Goal: Task Accomplishment & Management: Use online tool/utility

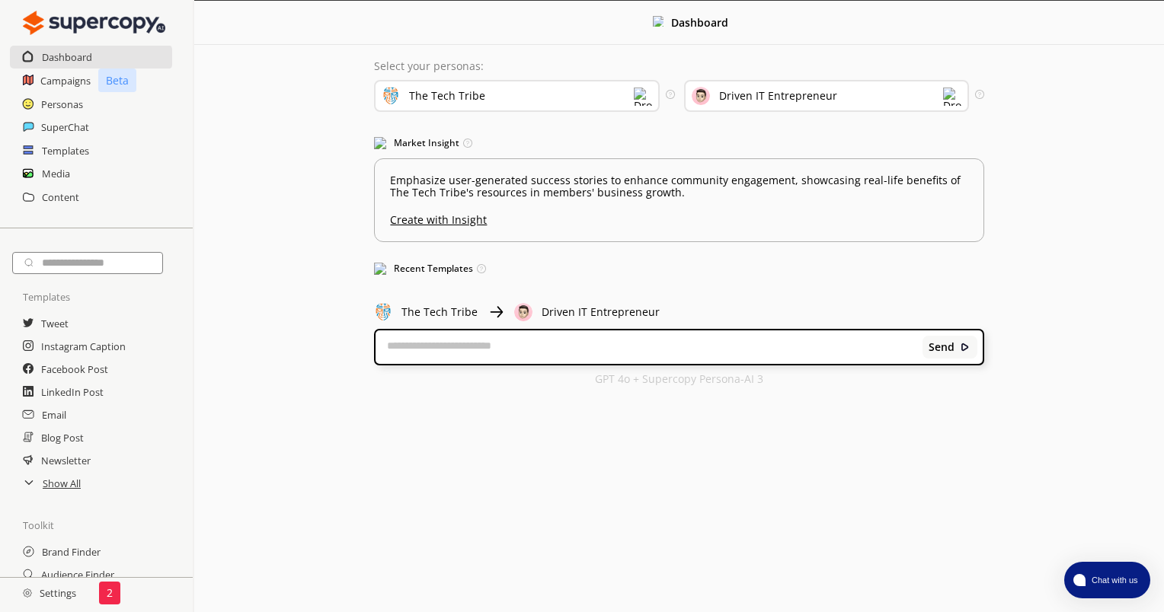
click at [585, 322] on div "Select your personas: The Tech Tribe Select the brand persona you want to use—d…" at bounding box center [679, 223] width 640 height 356
click at [849, 77] on div "Driven IT Entrepreneur" at bounding box center [827, 94] width 286 height 44
click at [845, 93] on div "Driven IT Entrepreneur" at bounding box center [827, 96] width 286 height 32
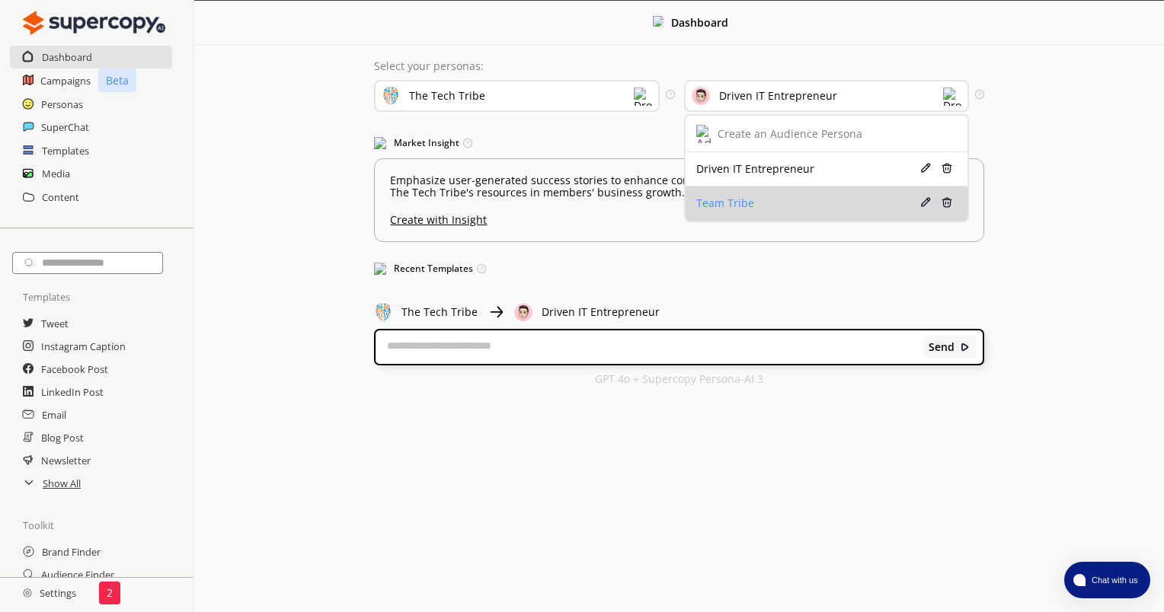
click at [715, 199] on div "Team Tribe" at bounding box center [804, 203] width 217 height 12
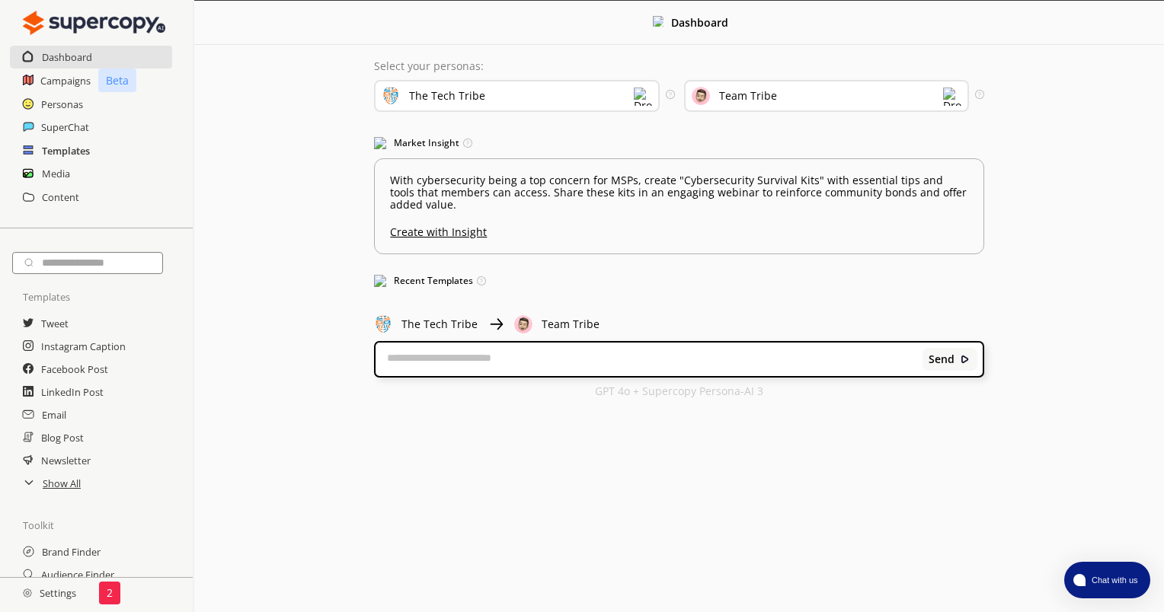
click at [74, 146] on h2 "Templates" at bounding box center [66, 150] width 48 height 23
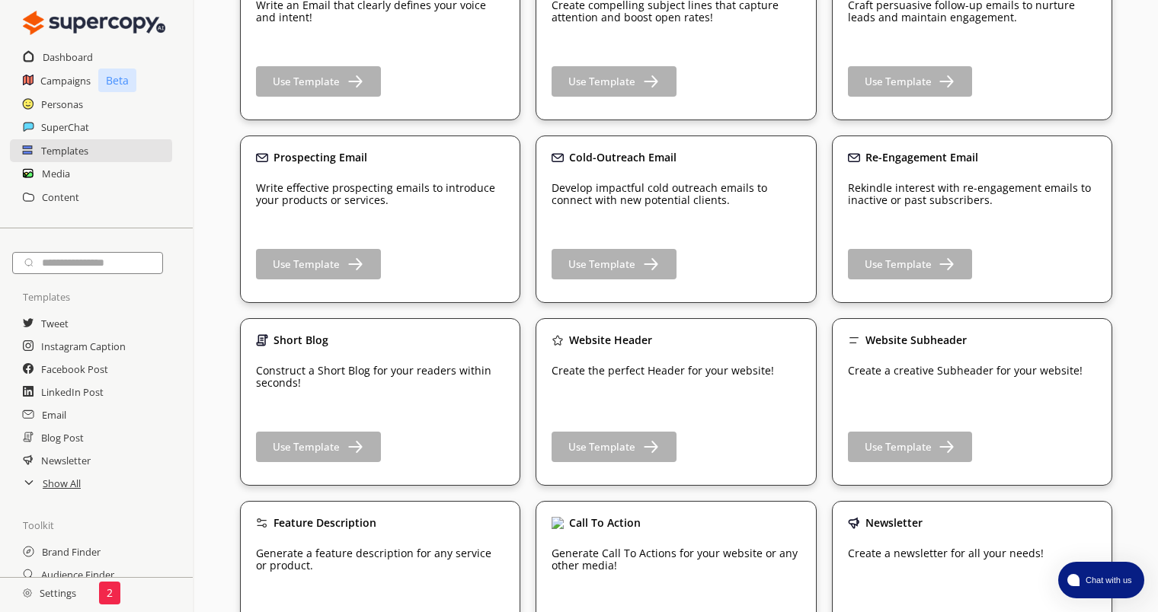
scroll to position [540, 0]
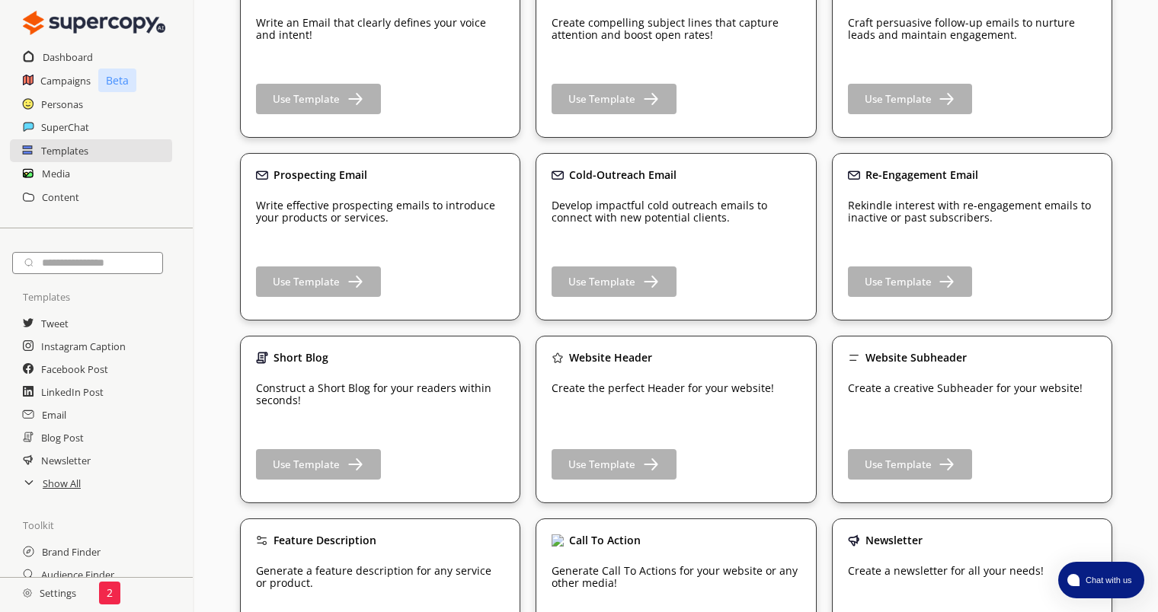
click at [50, 591] on h2 "Settings" at bounding box center [49, 593] width 99 height 30
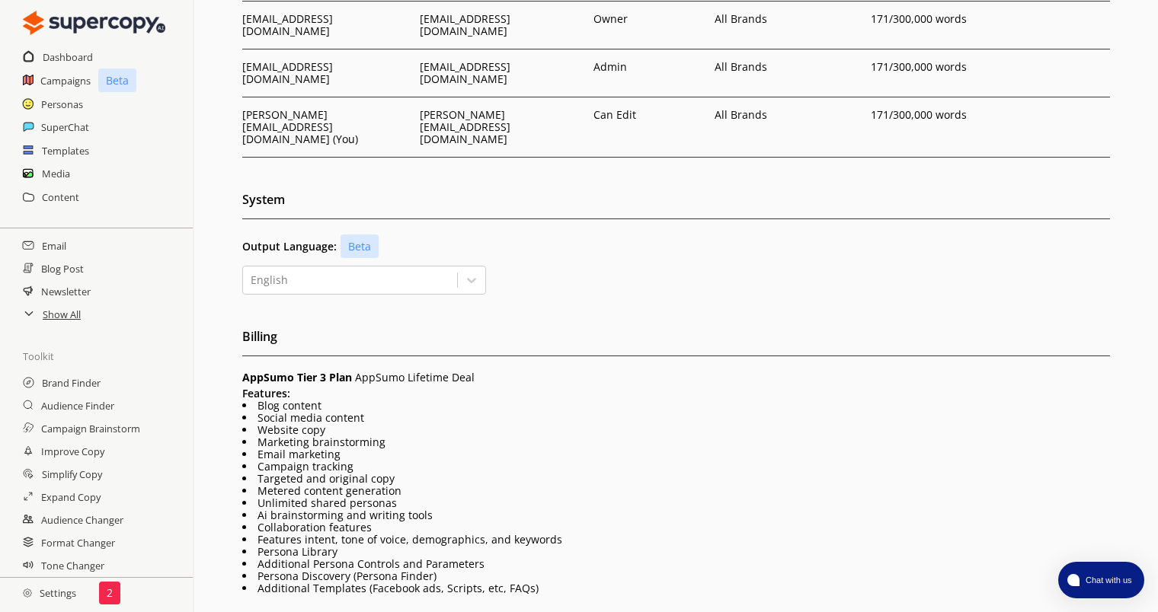
scroll to position [149, 0]
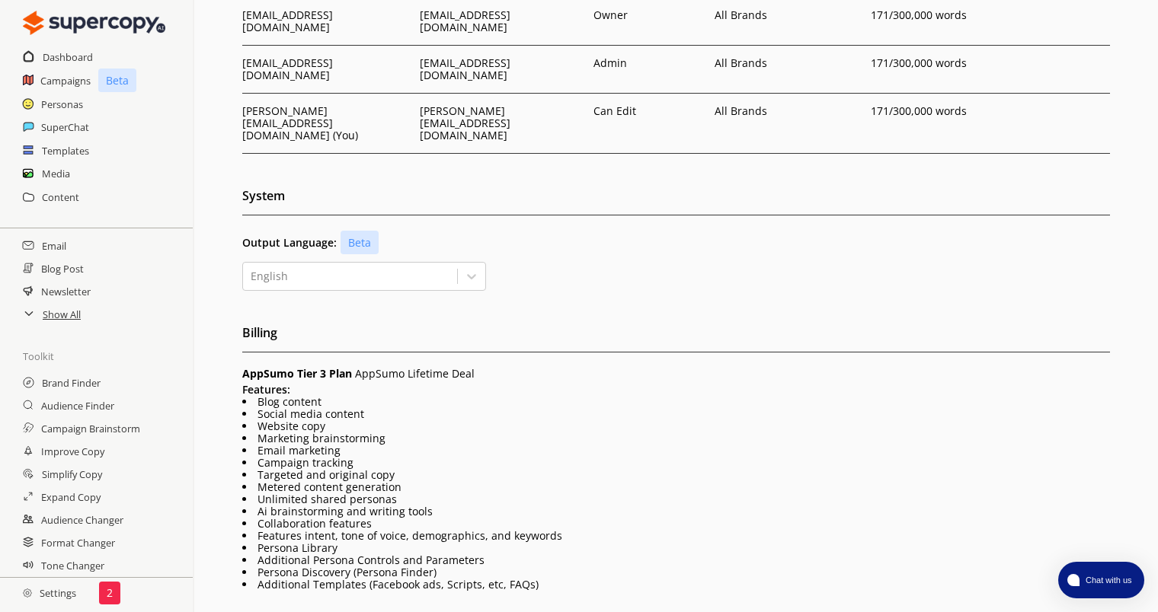
click at [62, 594] on h2 "Settings" at bounding box center [49, 593] width 99 height 30
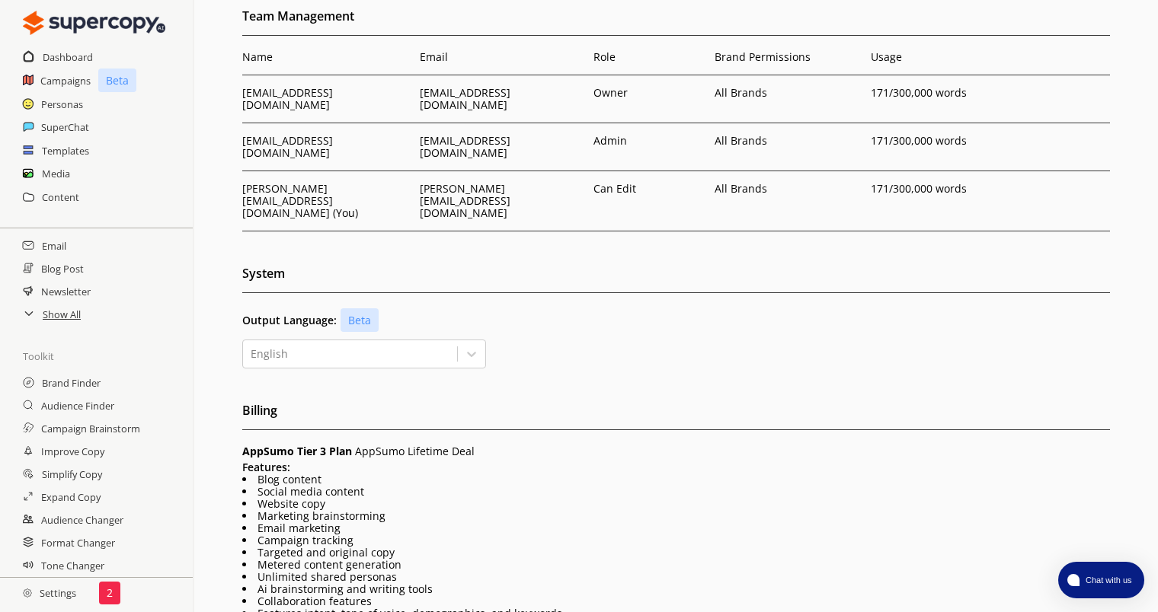
scroll to position [0, 0]
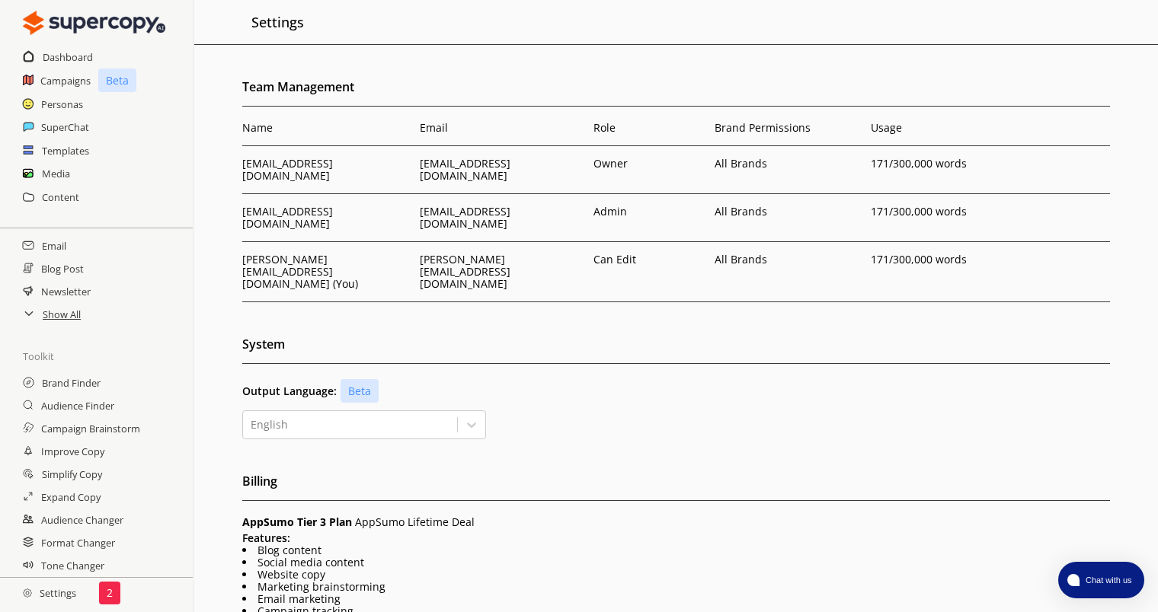
click at [117, 598] on div "2" at bounding box center [109, 593] width 21 height 23
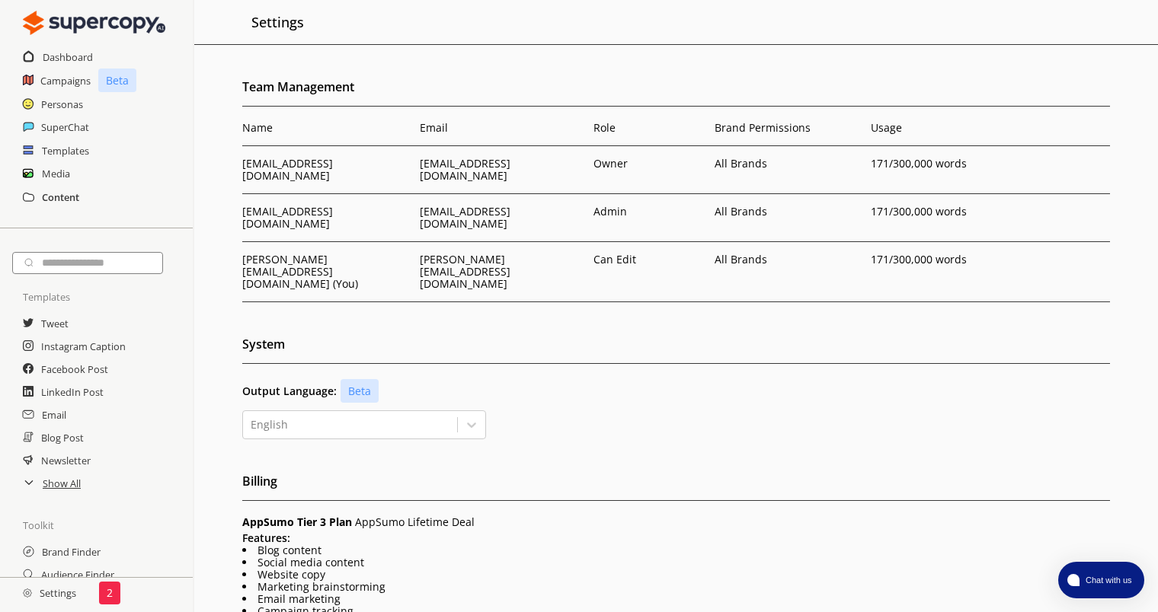
click at [59, 202] on h2 "Content" at bounding box center [60, 197] width 37 height 23
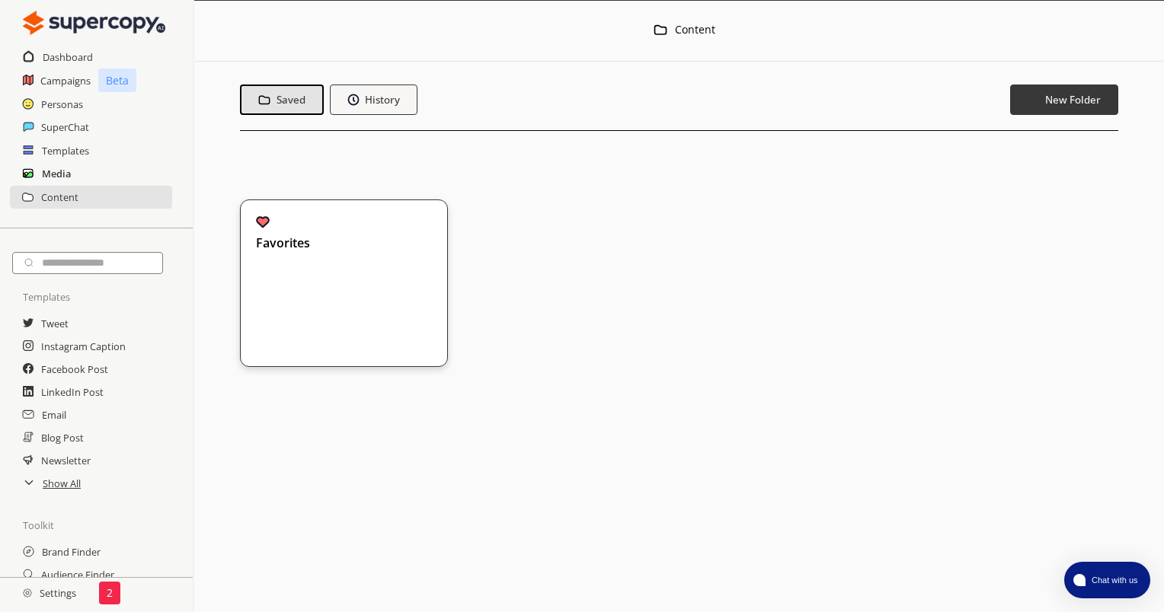
click at [53, 177] on h2 "Media" at bounding box center [56, 173] width 29 height 23
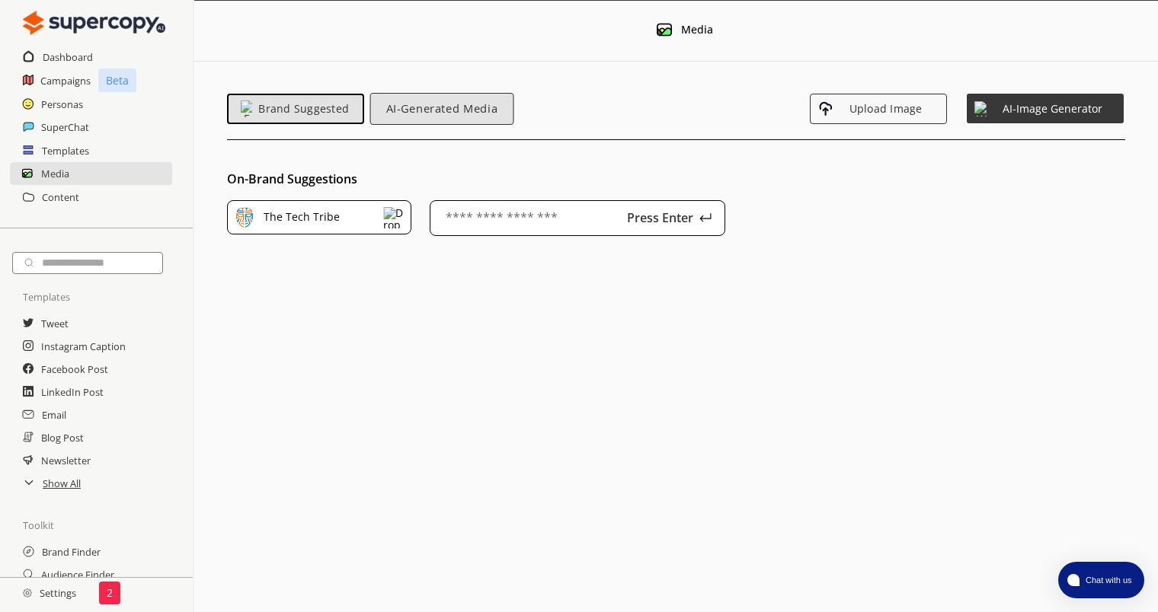
click at [409, 106] on span "AI-Generated Media" at bounding box center [442, 108] width 126 height 13
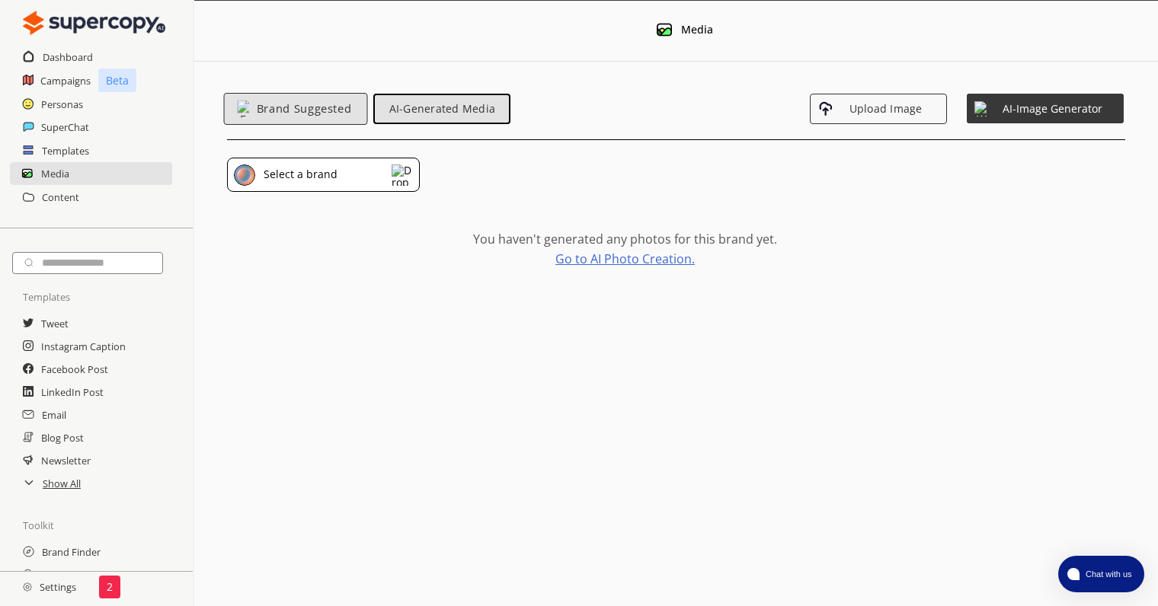
click at [240, 122] on button "Brand Suggested" at bounding box center [296, 109] width 144 height 32
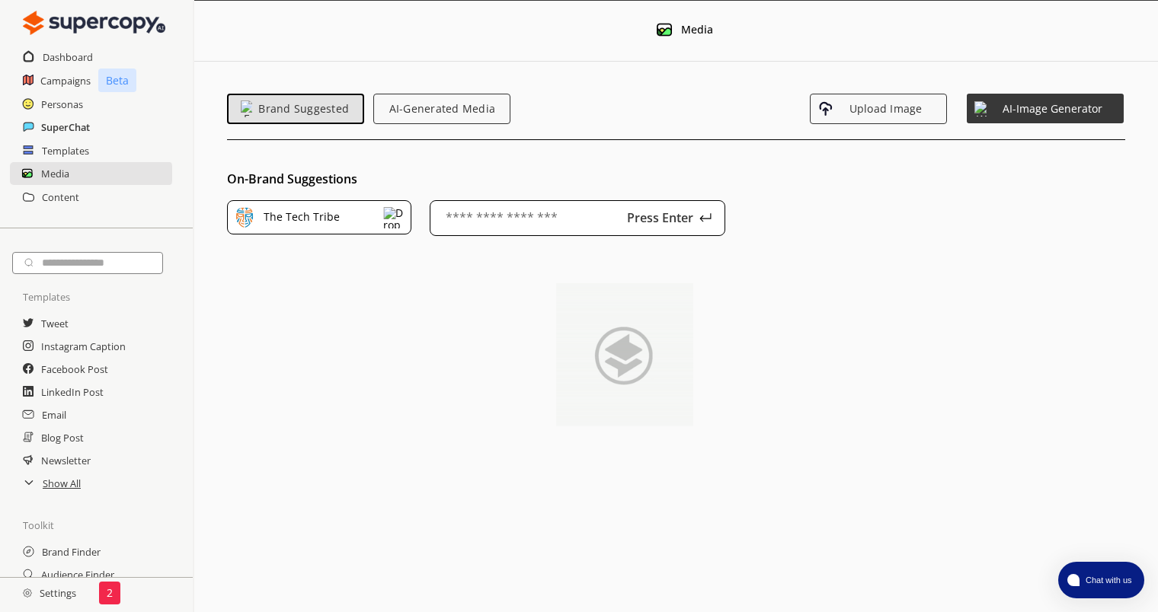
click at [73, 123] on h2 "SuperChat" at bounding box center [65, 127] width 49 height 23
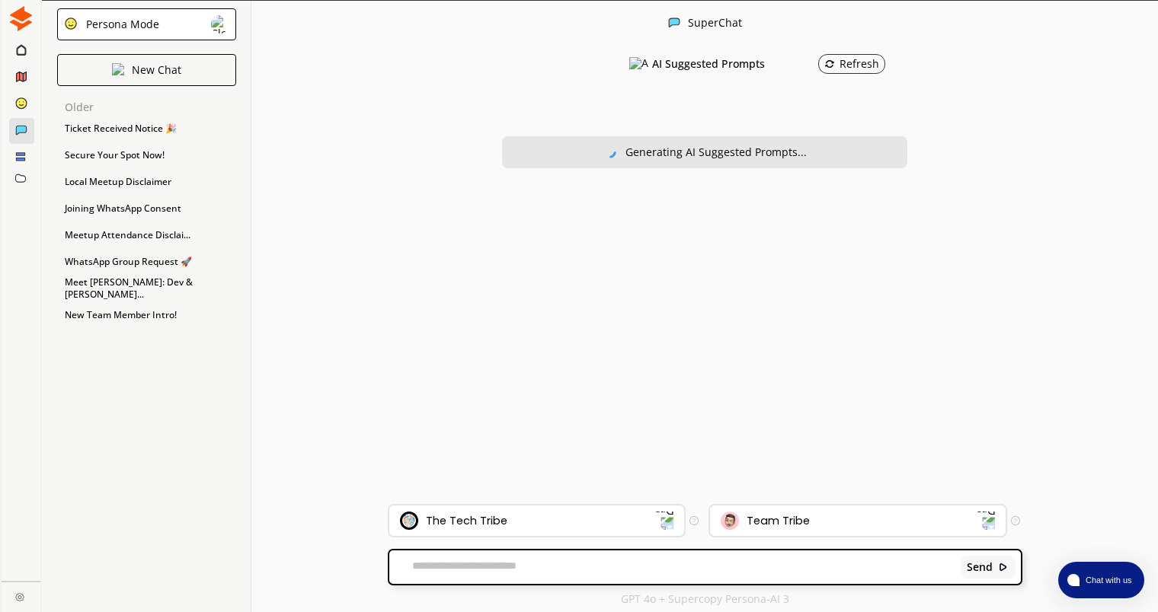
click at [29, 104] on div at bounding box center [22, 104] width 27 height 27
click at [120, 134] on div "Ticket Received Notice 🎉" at bounding box center [146, 128] width 179 height 23
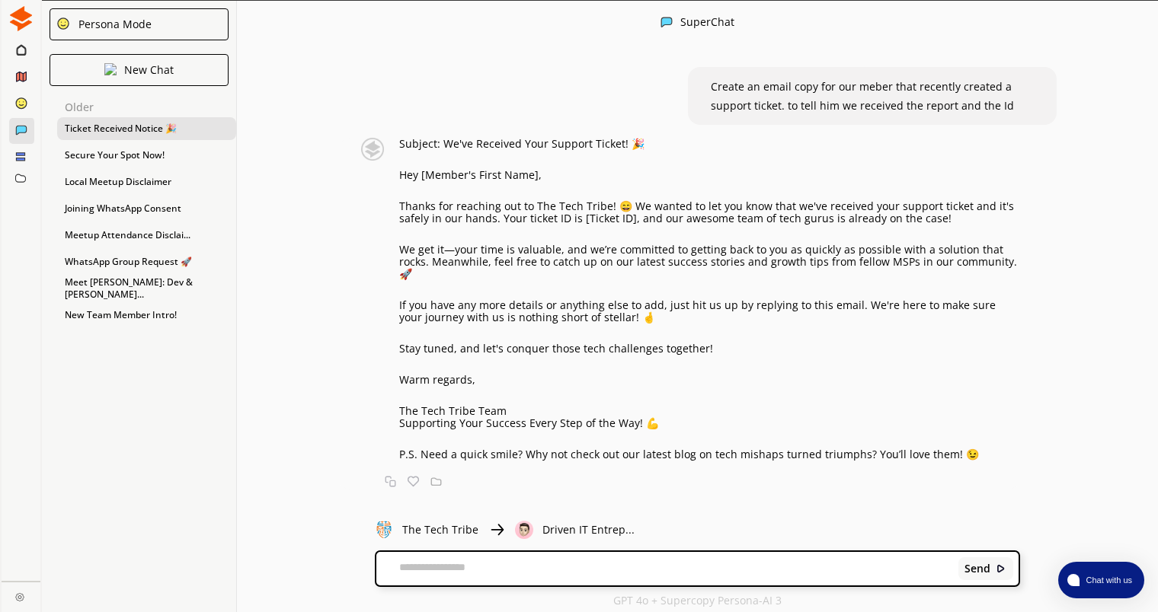
drag, startPoint x: 660, startPoint y: 118, endPoint x: 651, endPoint y: 148, distance: 30.9
click at [107, 149] on div "Secure Your Spot Now!" at bounding box center [146, 155] width 179 height 23
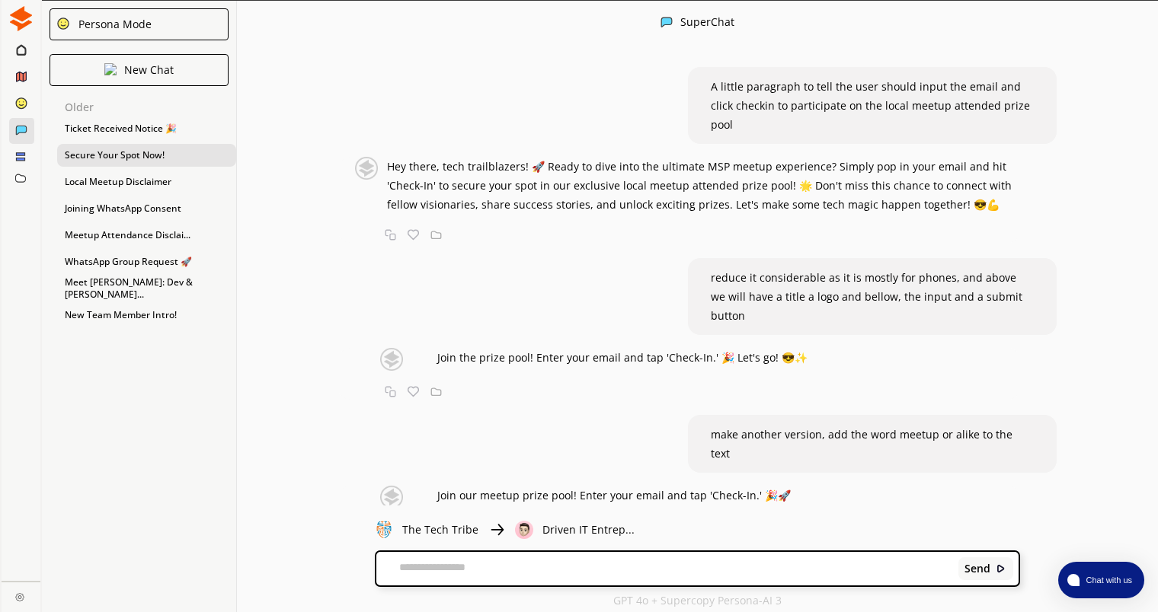
drag, startPoint x: 941, startPoint y: 140, endPoint x: 937, endPoint y: 90, distance: 50.5
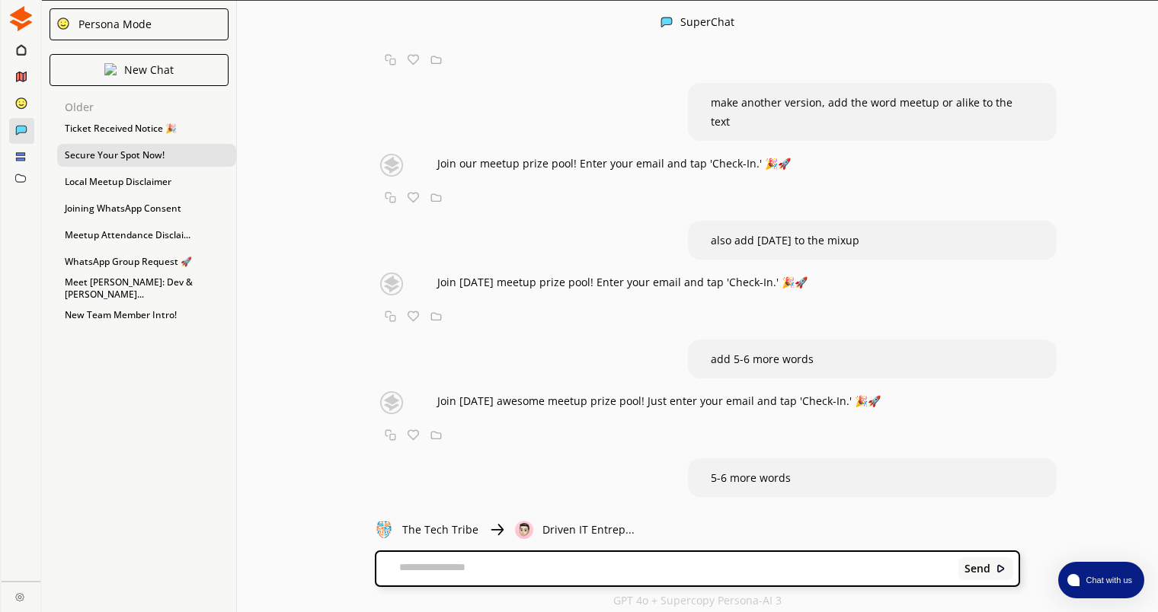
scroll to position [347, 0]
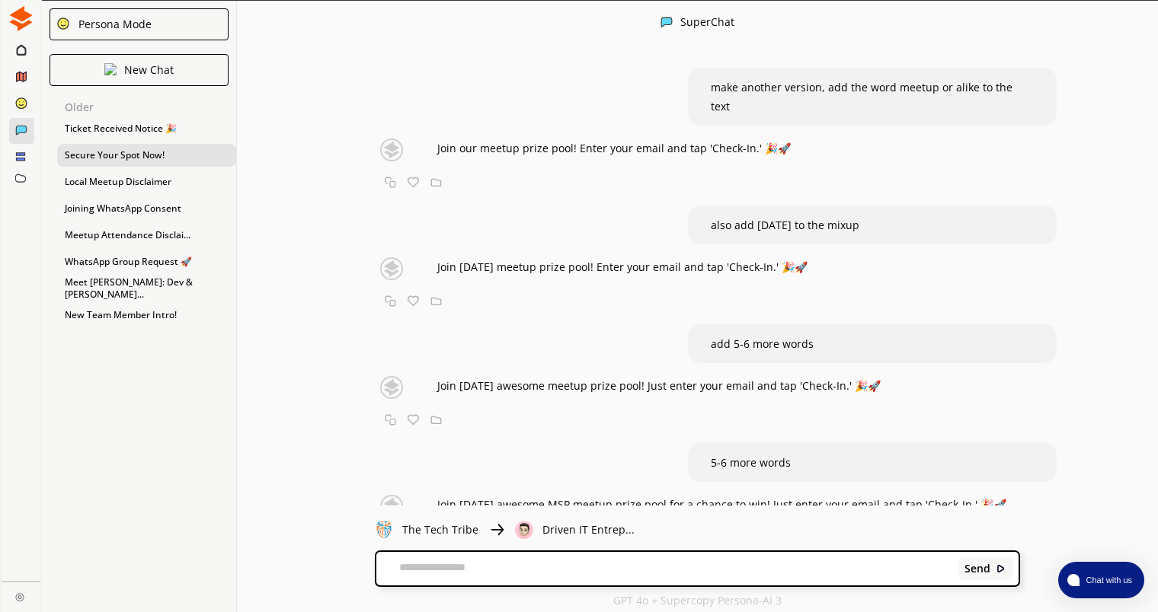
drag, startPoint x: 908, startPoint y: 149, endPoint x: 890, endPoint y: 230, distance: 82.8
click at [139, 131] on div "Ticket Received Notice 🎉" at bounding box center [146, 128] width 179 height 23
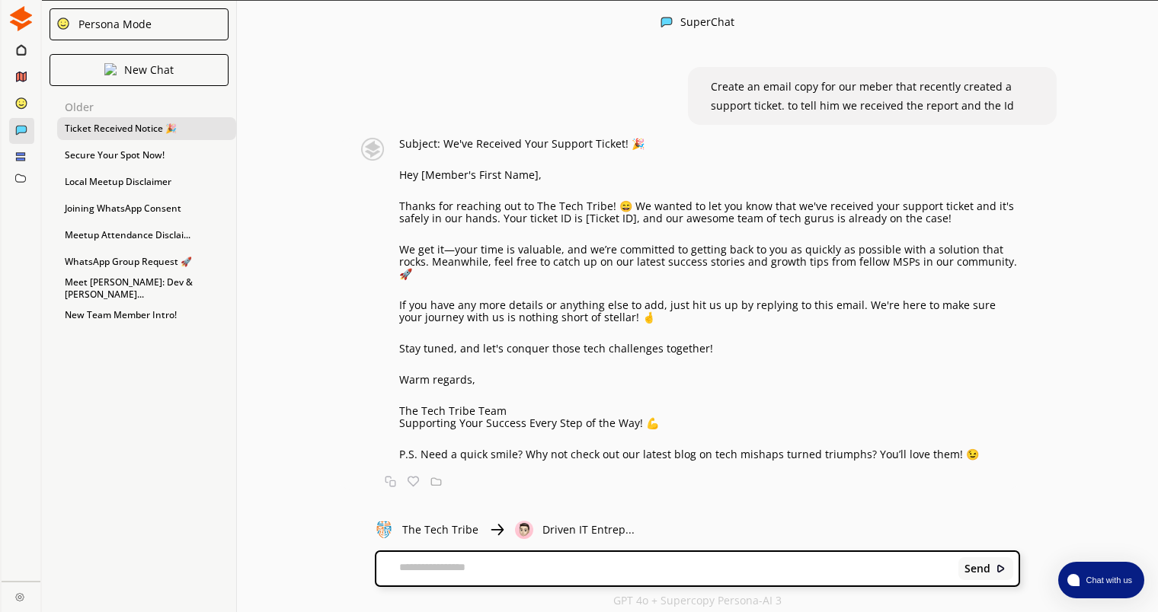
scroll to position [0, 0]
click at [128, 197] on div "Joining WhatsApp Consent" at bounding box center [146, 208] width 179 height 23
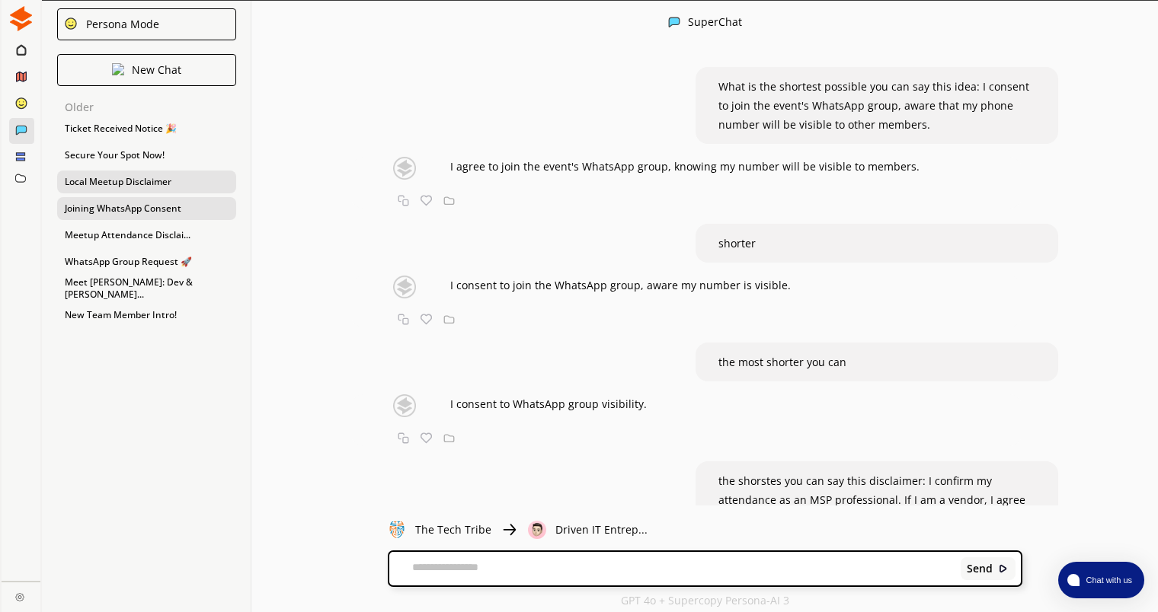
click at [134, 187] on div "Local Meetup Disclaimer" at bounding box center [146, 182] width 179 height 23
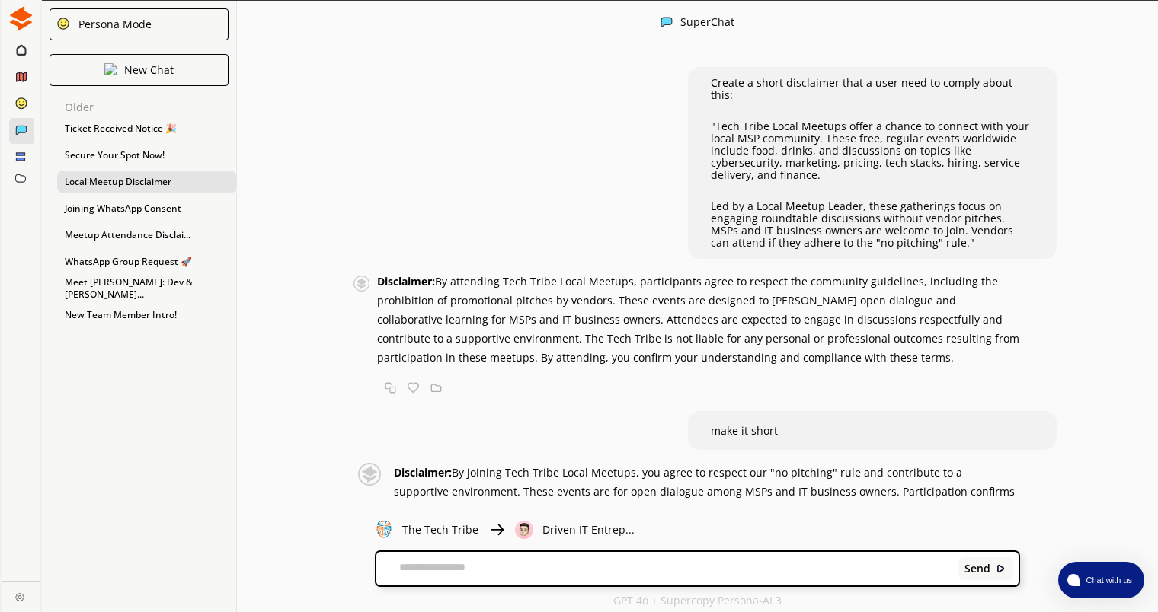
drag, startPoint x: 789, startPoint y: 280, endPoint x: 788, endPoint y: 163, distance: 117.3
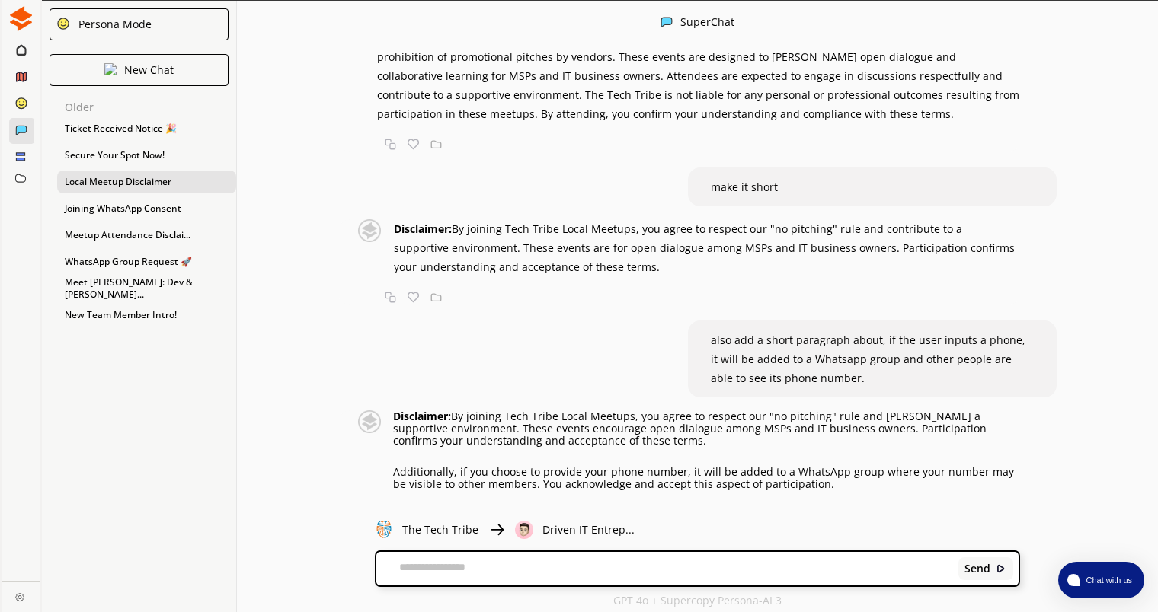
drag, startPoint x: 770, startPoint y: 382, endPoint x: 776, endPoint y: 645, distance: 263.6
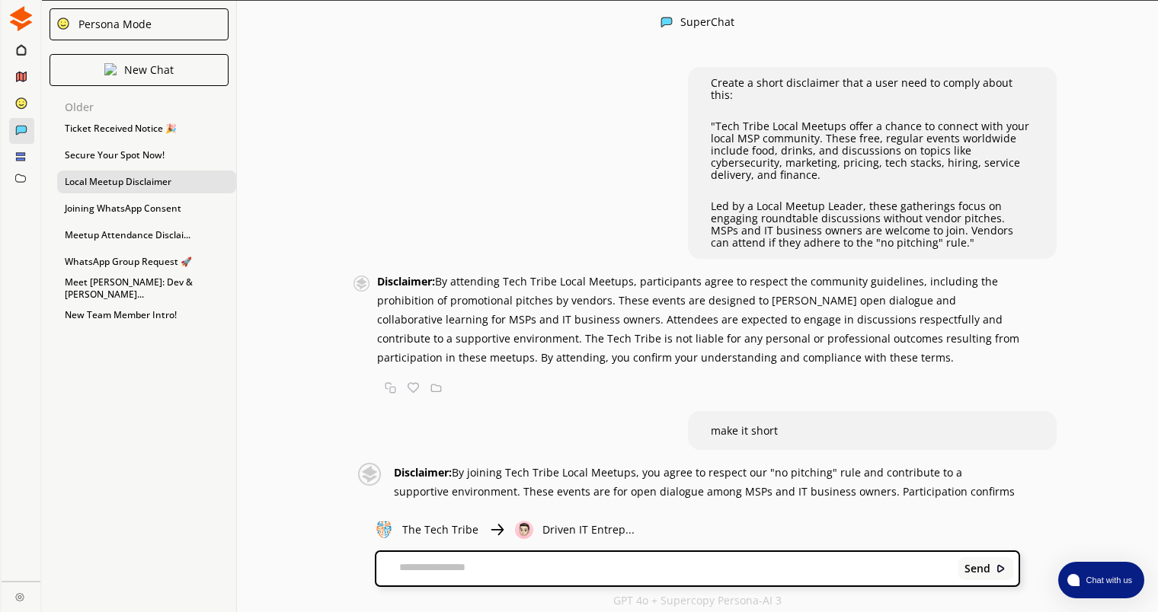
drag, startPoint x: 757, startPoint y: 430, endPoint x: 767, endPoint y: 242, distance: 188.4
click at [136, 234] on div "Meetup Attendance Disclai..." at bounding box center [146, 235] width 179 height 23
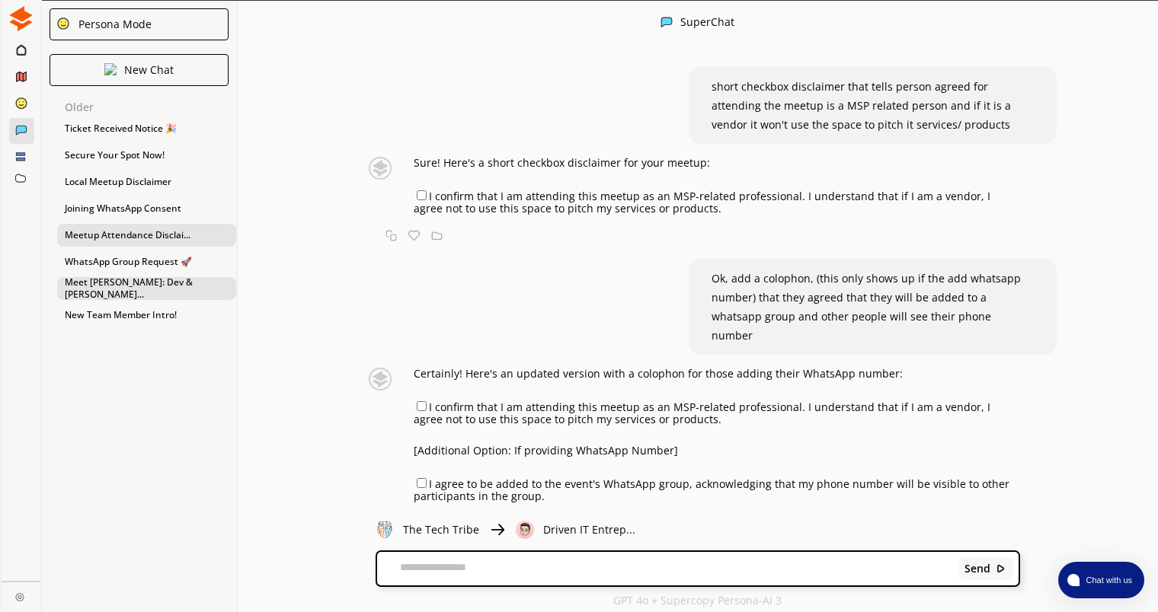
click at [128, 289] on div "Meet [PERSON_NAME]: Dev & [PERSON_NAME]..." at bounding box center [146, 288] width 179 height 23
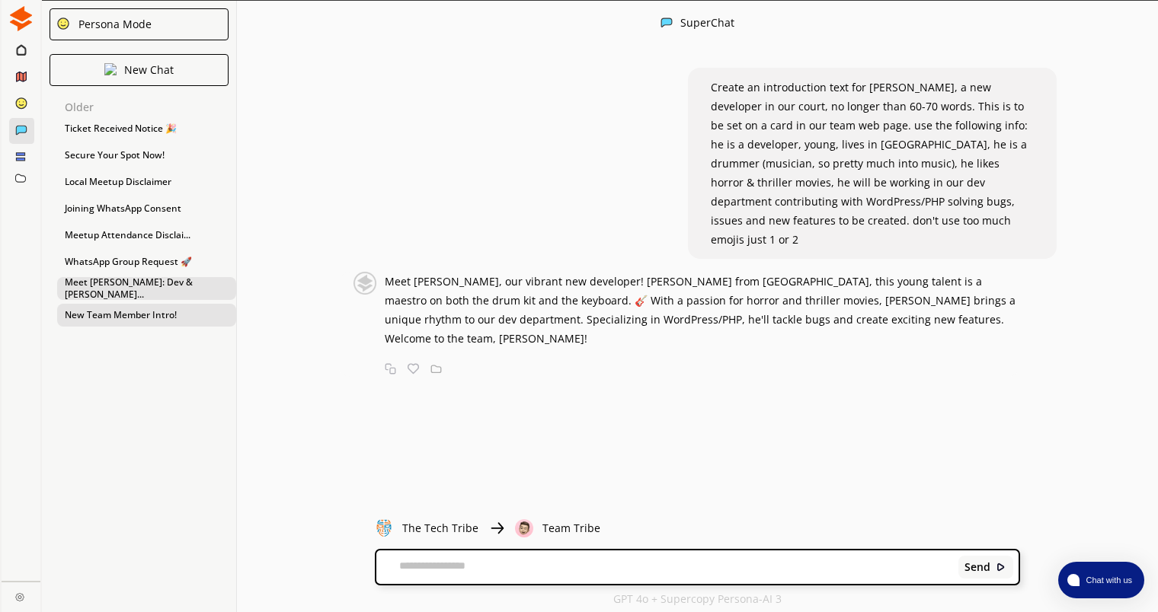
click at [88, 318] on div "New Team Member Intro!" at bounding box center [146, 315] width 179 height 23
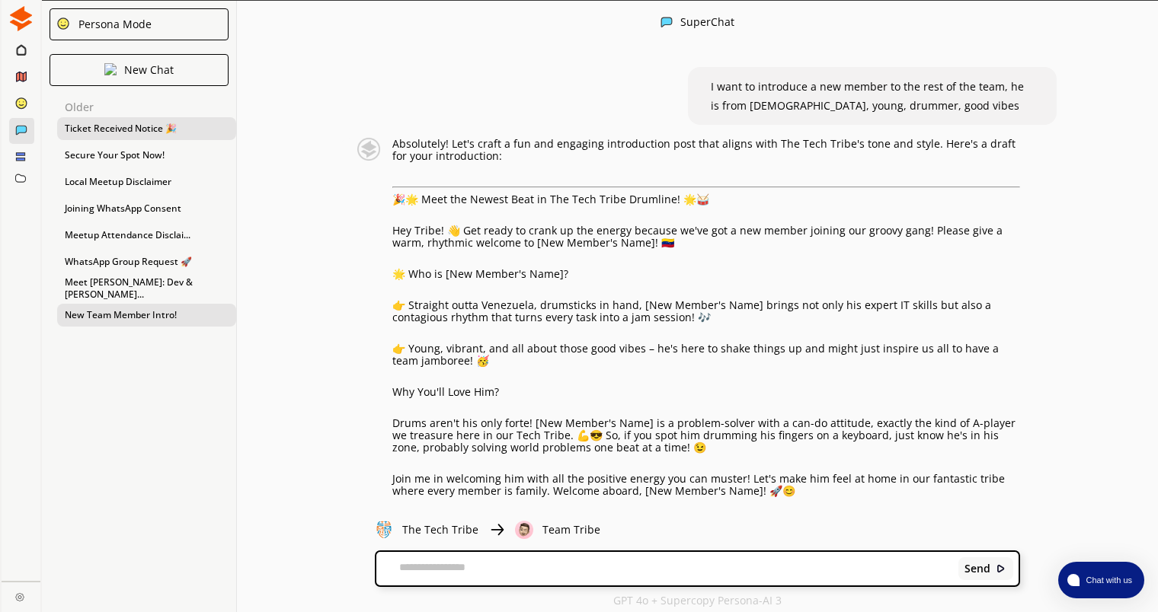
click at [124, 121] on div "Ticket Received Notice 🎉" at bounding box center [146, 128] width 179 height 23
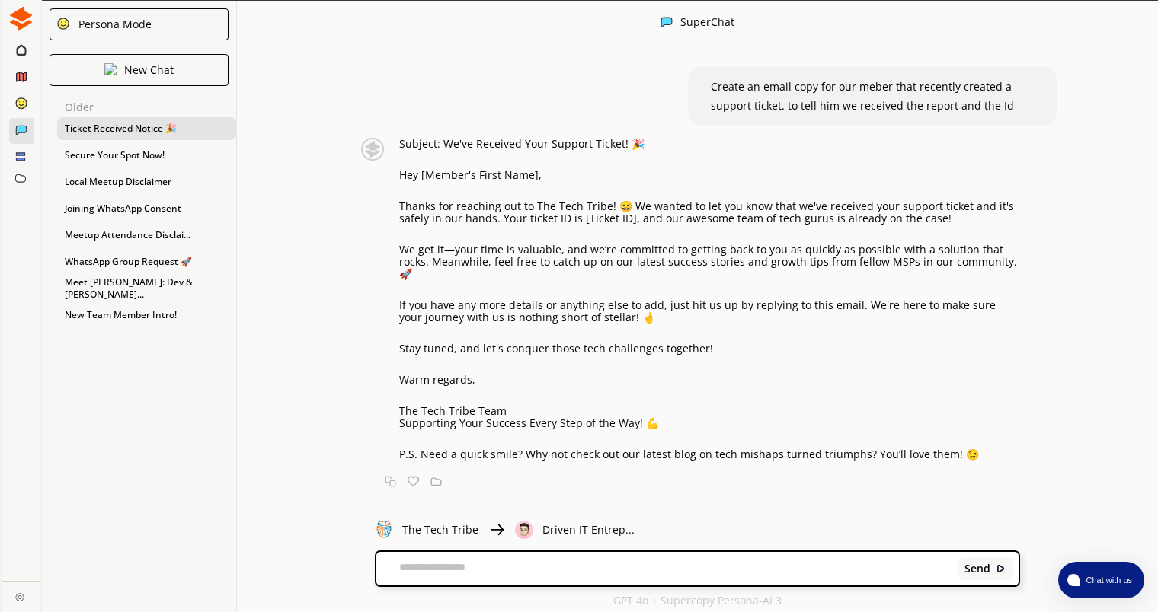
click at [24, 152] on rect at bounding box center [20, 153] width 8 height 2
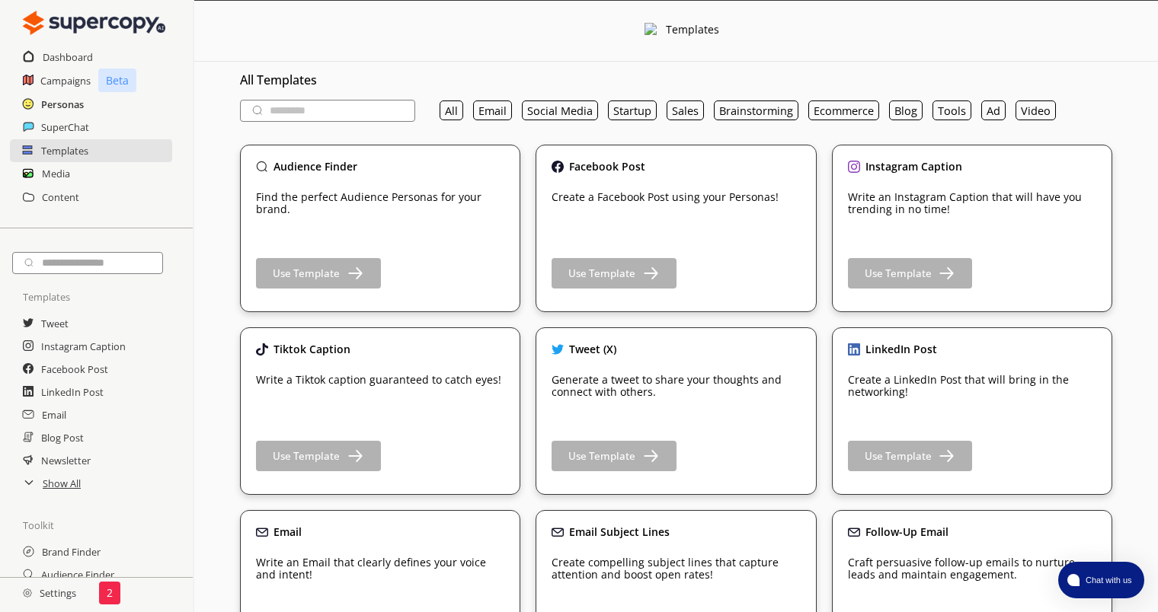
click at [43, 97] on h2 "Personas" at bounding box center [62, 104] width 43 height 23
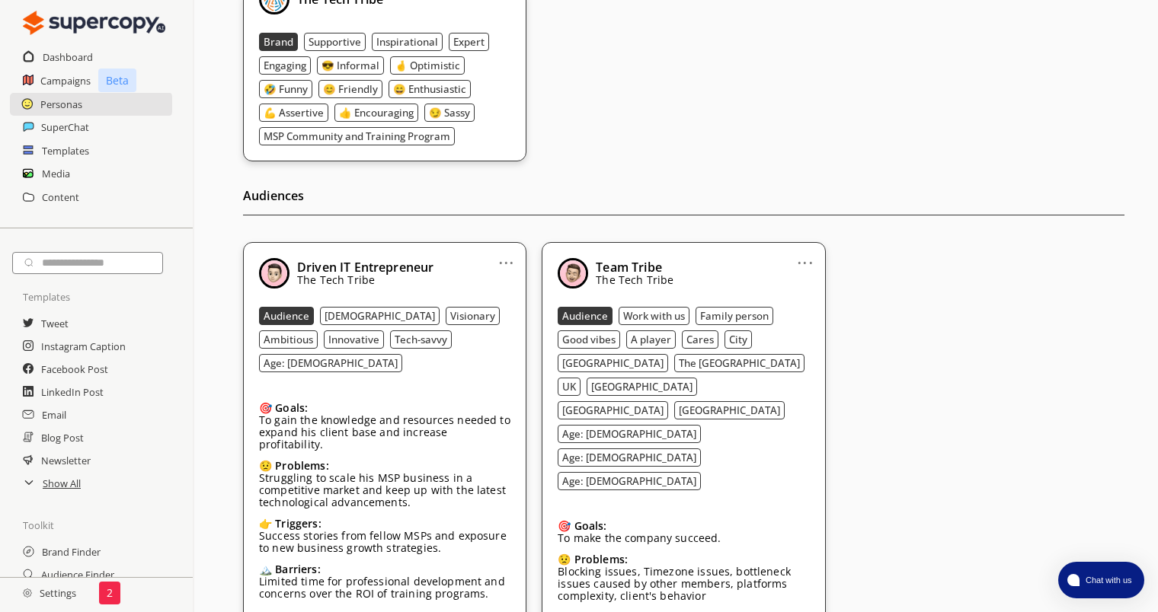
scroll to position [401, 0]
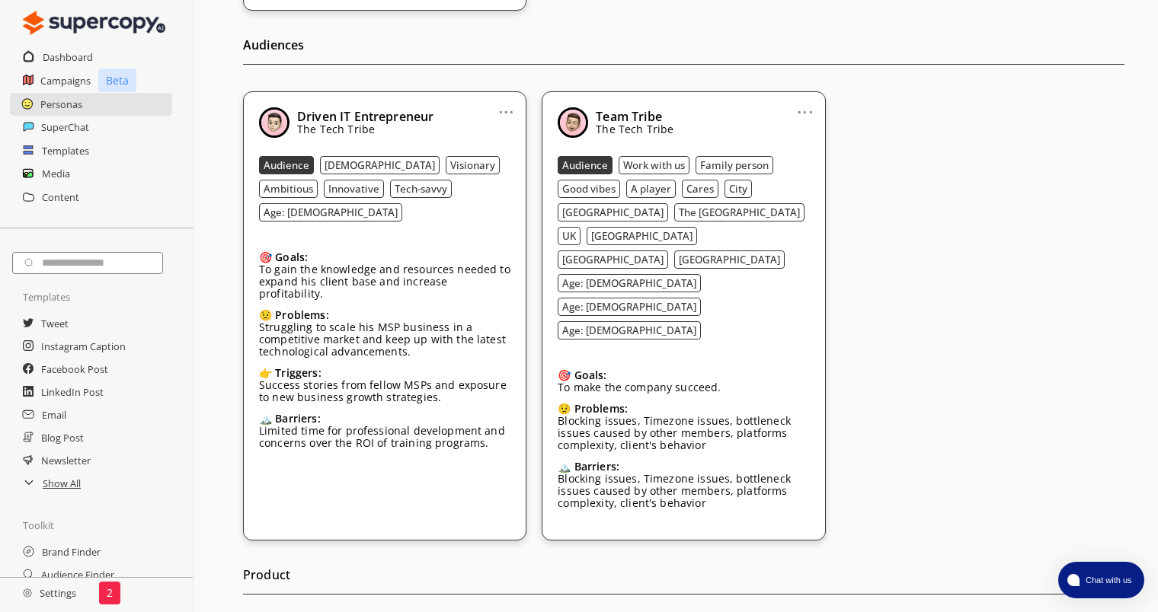
click at [713, 415] on p "Blocking issues, Timezone issues, bottleneck issues caused by other members, pl…" at bounding box center [683, 433] width 251 height 37
click at [817, 112] on div "... Team Tribe The Tech Tribe Audience Work with us Family person Good vibes A …" at bounding box center [683, 315] width 283 height 449
click at [810, 110] on link "..." at bounding box center [805, 106] width 16 height 12
drag, startPoint x: 810, startPoint y: 110, endPoint x: 775, endPoint y: 137, distance: 44.0
click at [775, 137] on li "Edit" at bounding box center [786, 137] width 88 height 28
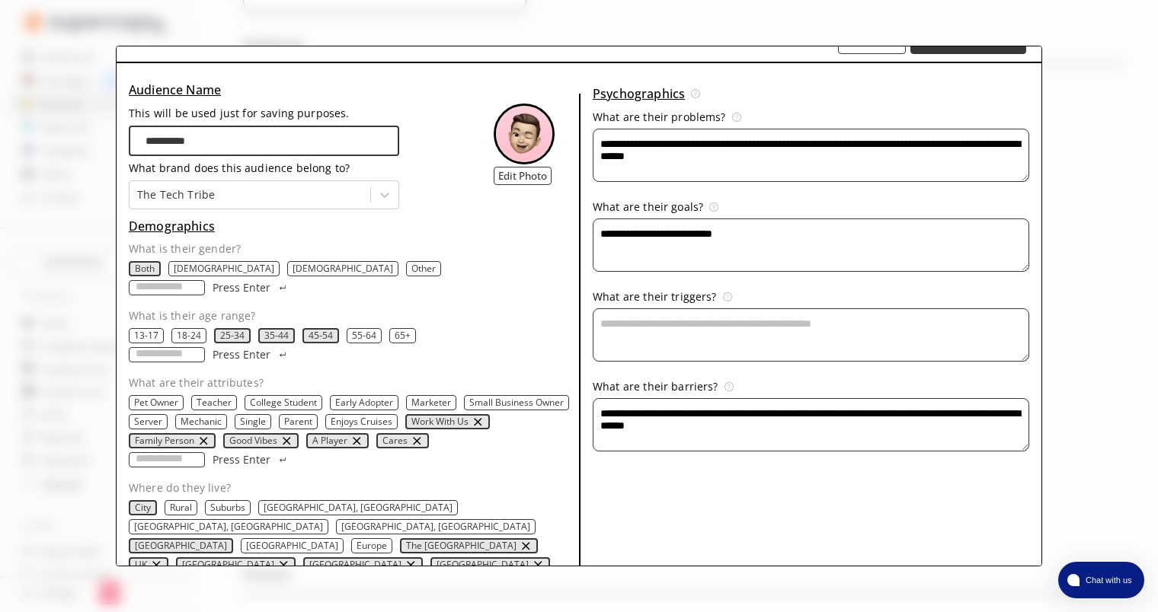
scroll to position [0, 0]
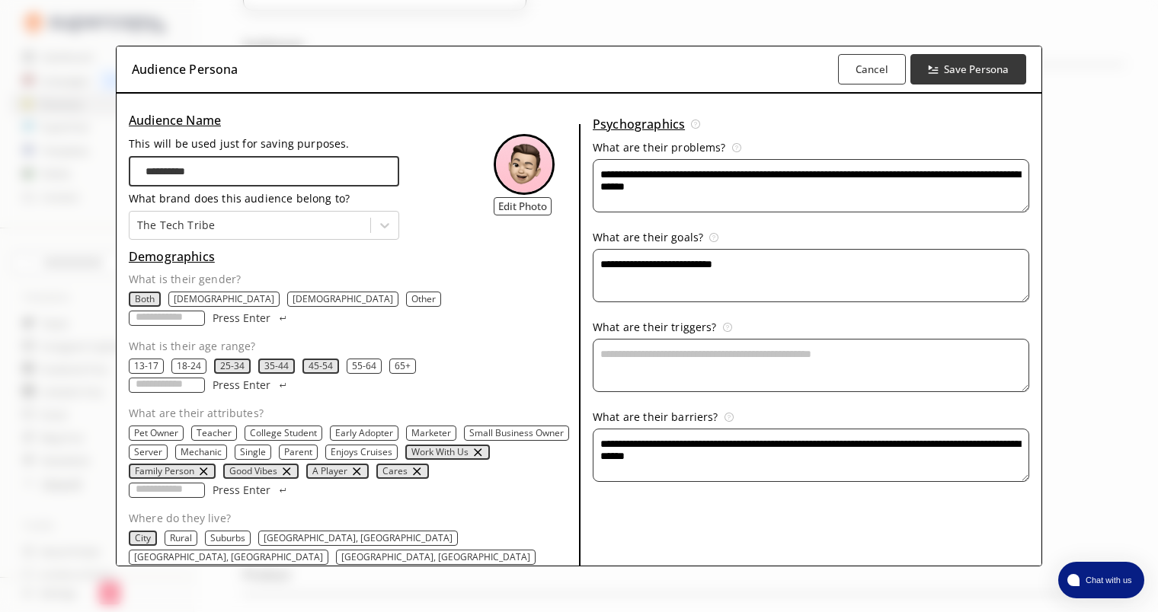
click at [1115, 68] on div "**********" at bounding box center [579, 306] width 1158 height 612
click at [91, 24] on div "**********" at bounding box center [579, 306] width 1158 height 612
click at [871, 65] on b "Cancel" at bounding box center [871, 69] width 34 height 14
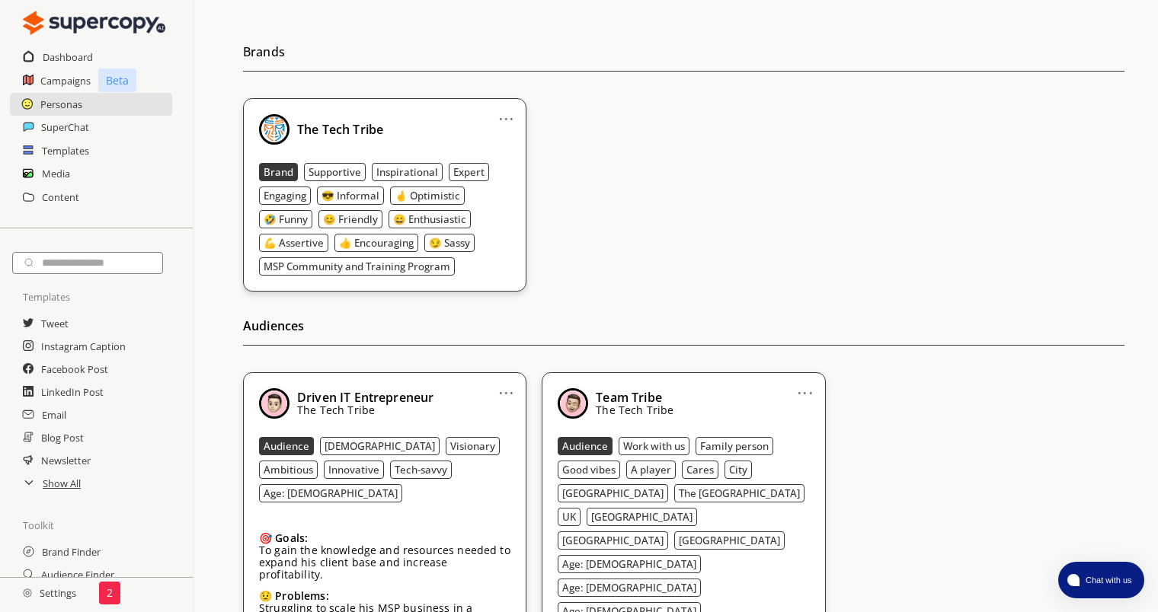
scroll to position [56, 0]
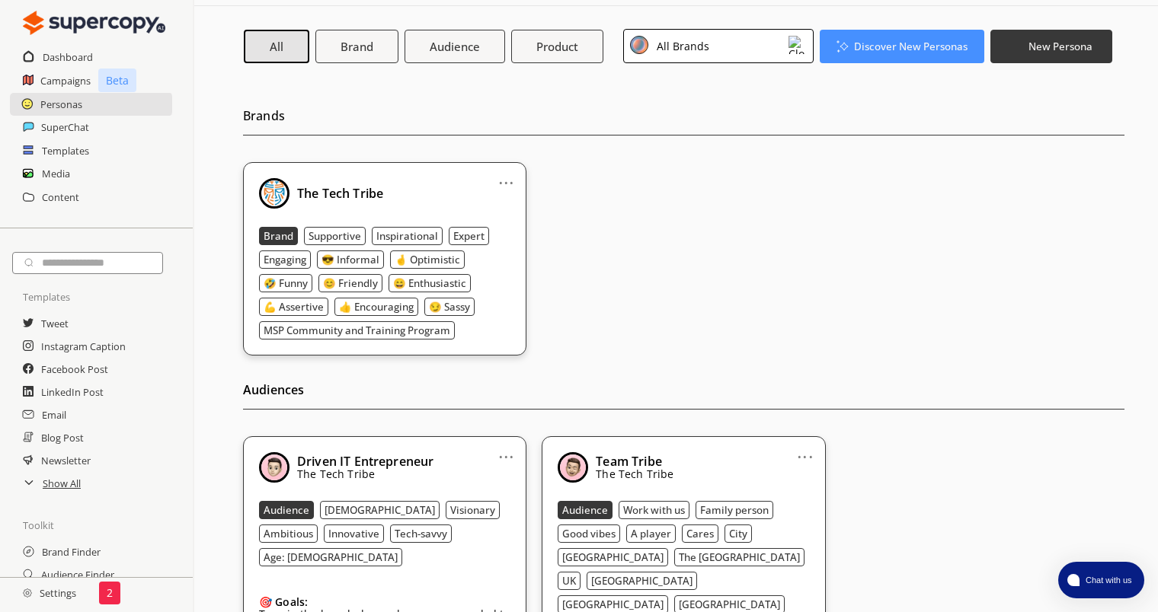
click at [506, 183] on link "..." at bounding box center [506, 177] width 16 height 12
click at [520, 210] on li "Edit" at bounding box center [487, 208] width 88 height 28
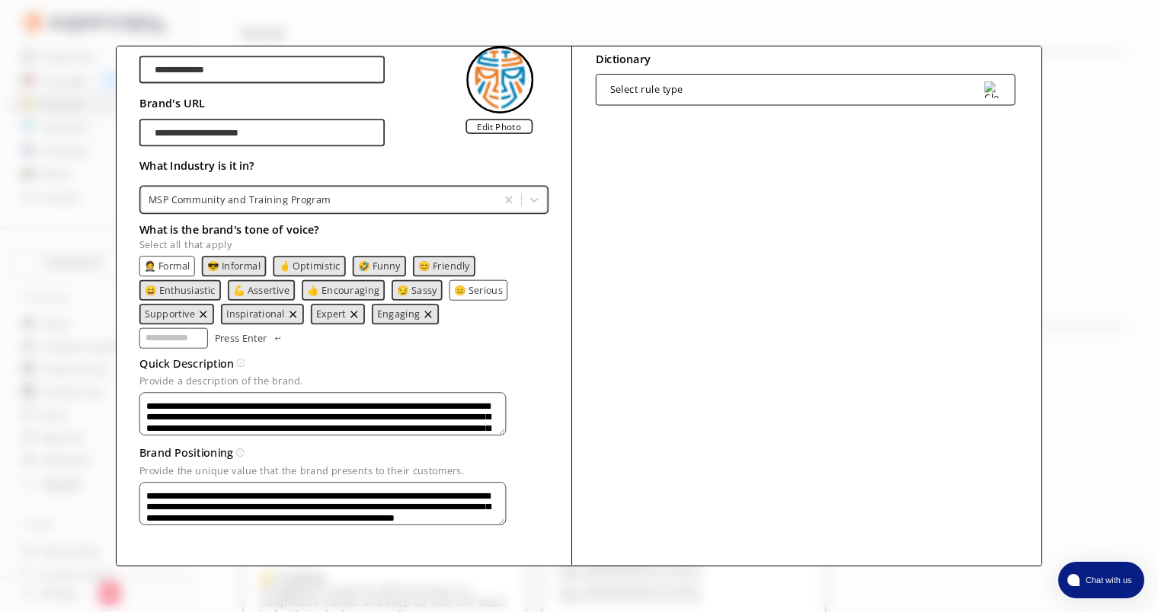
scroll to position [139, 0]
click at [357, 404] on textarea "**********" at bounding box center [322, 414] width 367 height 43
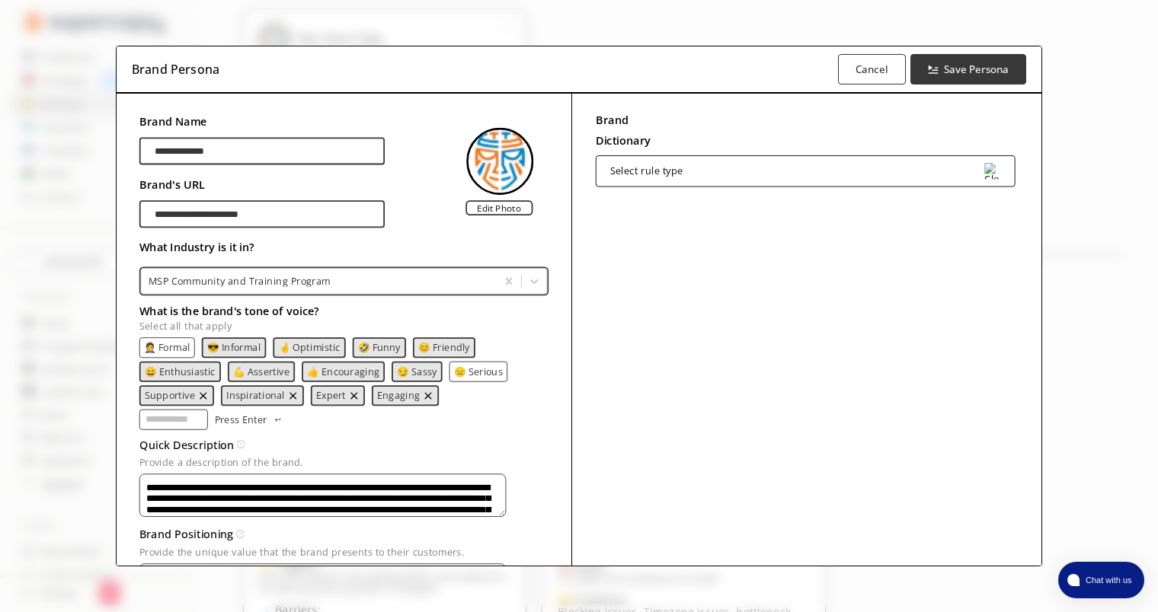
click at [695, 177] on div "Select rule type" at bounding box center [805, 170] width 420 height 31
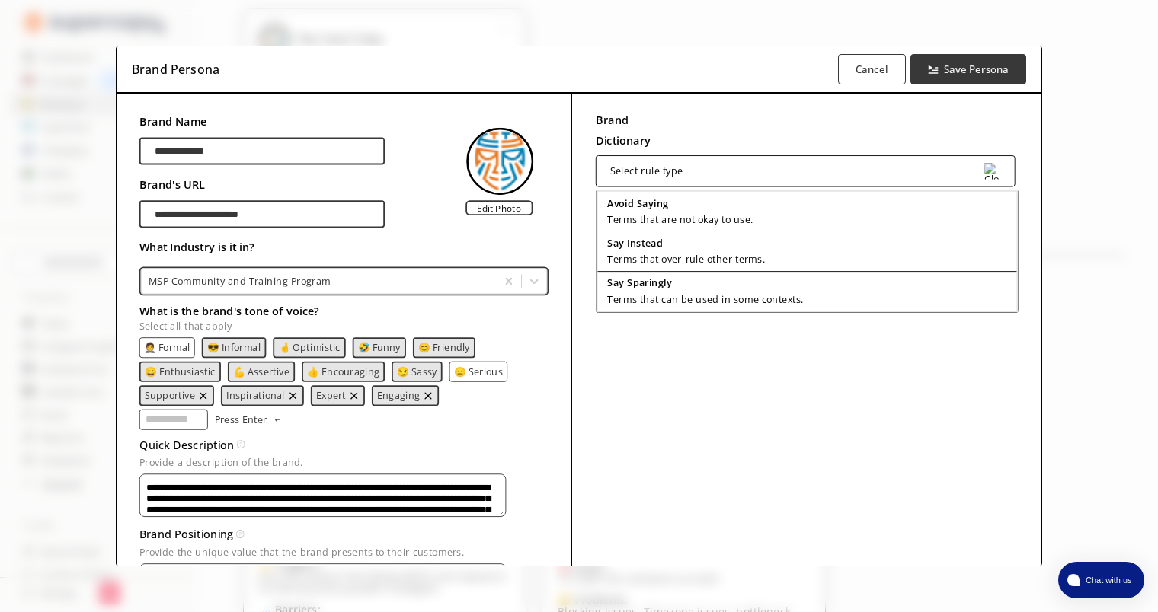
click at [701, 174] on div "Select rule type" at bounding box center [805, 170] width 420 height 31
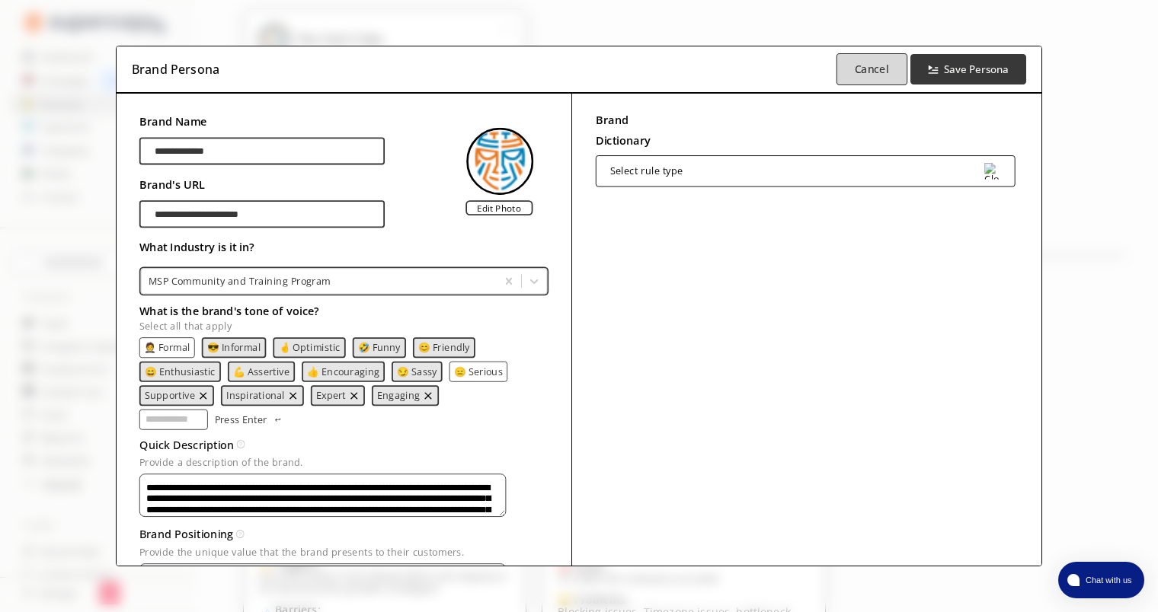
click at [860, 60] on button "Cancel" at bounding box center [871, 69] width 71 height 32
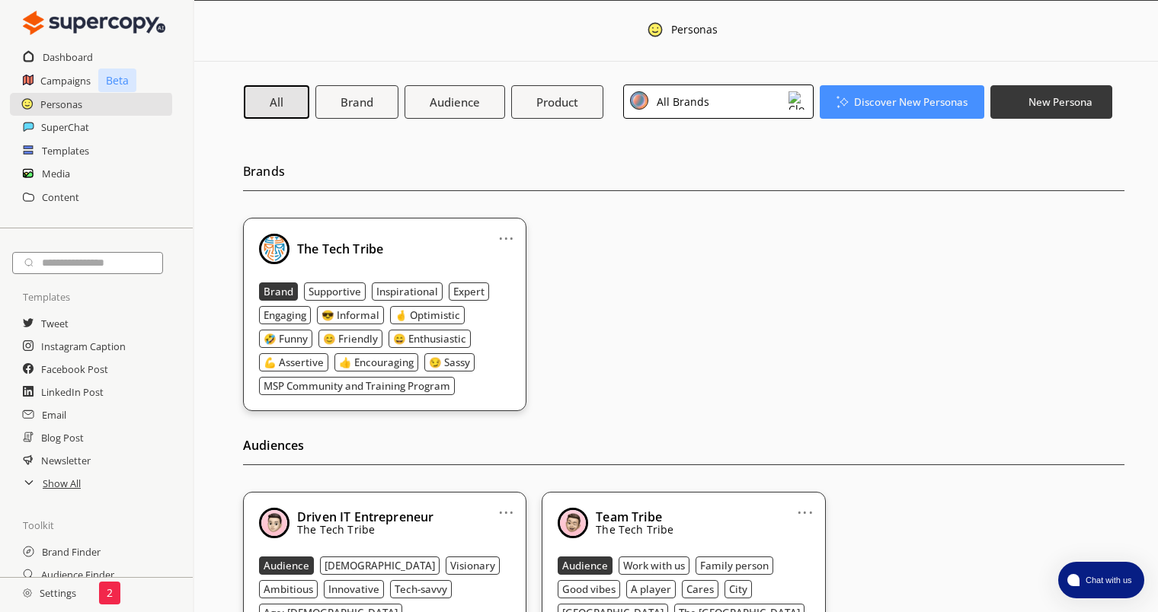
click at [780, 109] on div "All Brands" at bounding box center [718, 102] width 190 height 34
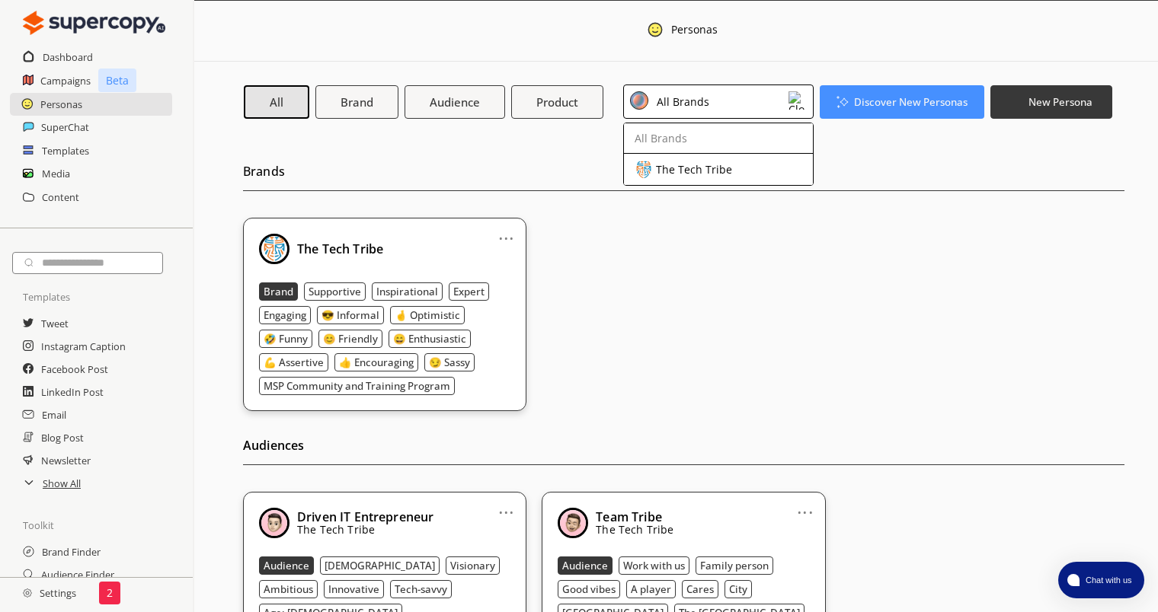
click at [780, 107] on div "All Brands" at bounding box center [718, 102] width 190 height 34
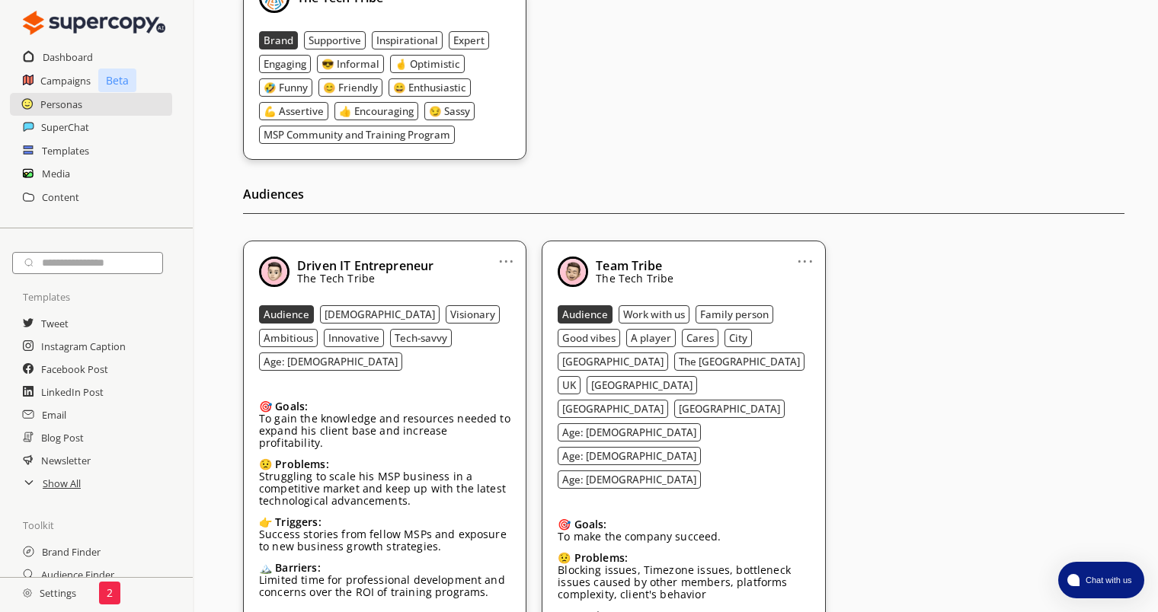
scroll to position [252, 0]
click at [503, 248] on link "..." at bounding box center [506, 254] width 16 height 12
click at [502, 276] on li "Edit" at bounding box center [487, 286] width 88 height 28
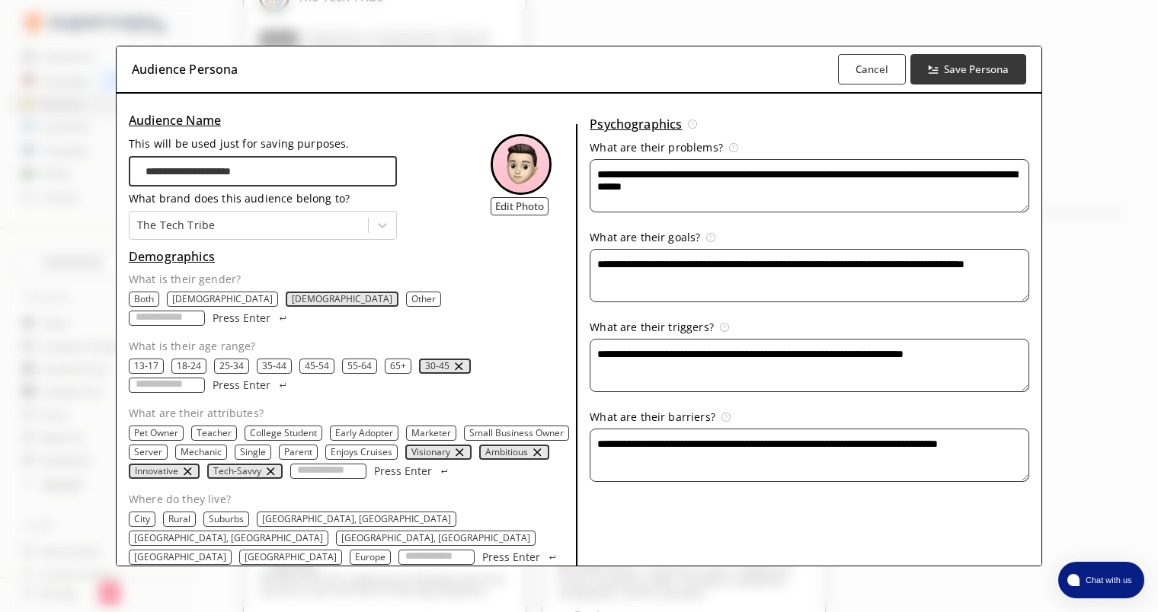
scroll to position [267, 0]
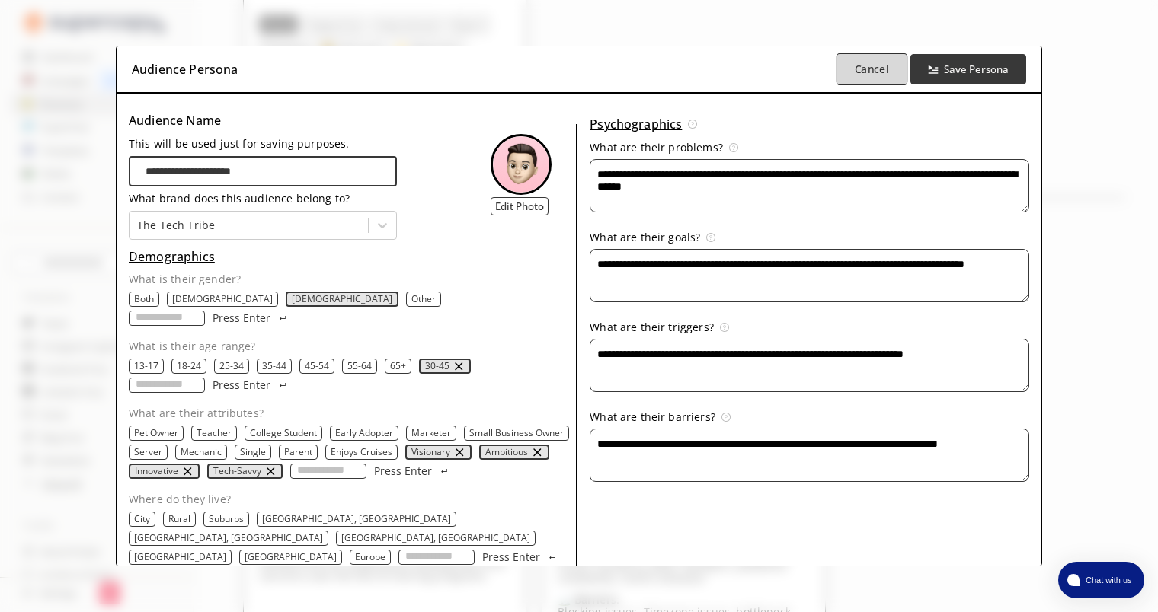
click at [888, 67] on b "Cancel" at bounding box center [871, 69] width 34 height 14
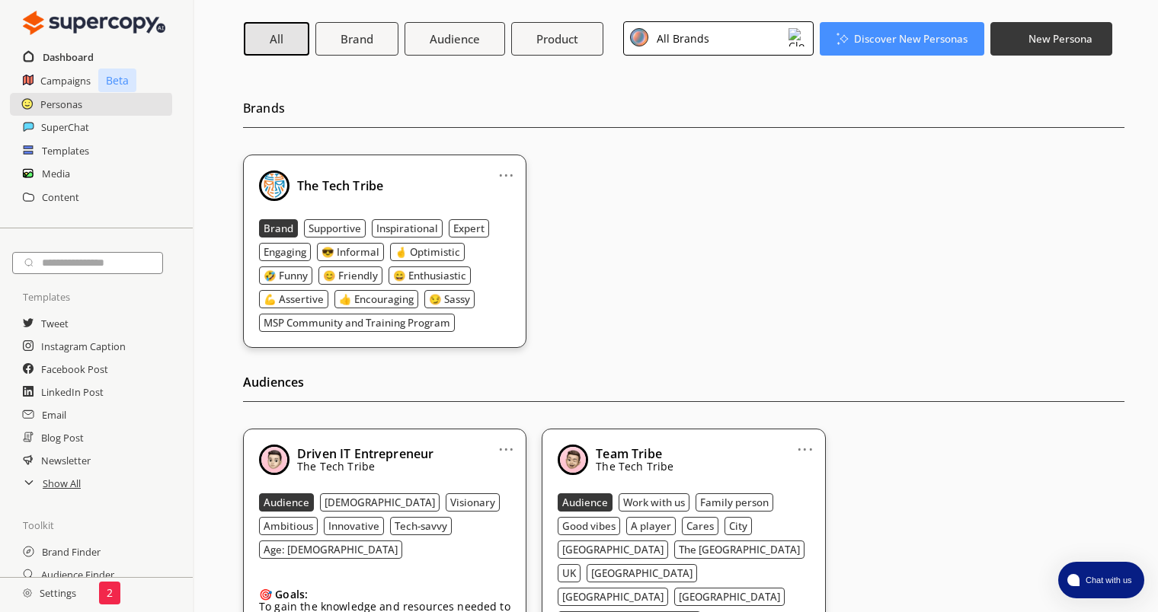
scroll to position [0, 0]
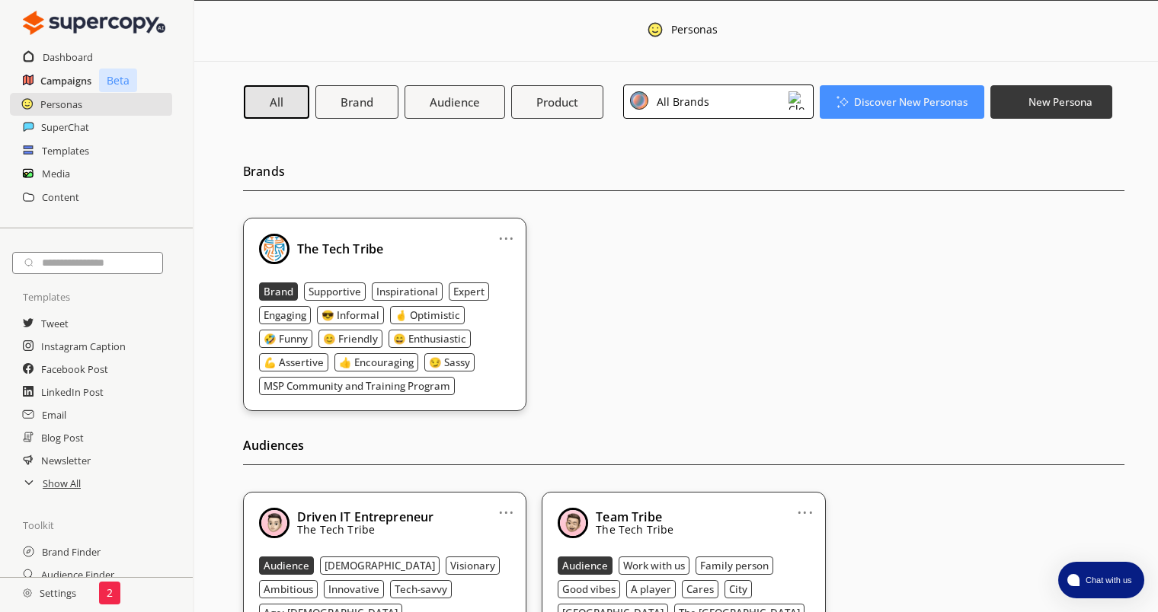
click at [68, 80] on h2 "Campaigns" at bounding box center [65, 80] width 51 height 23
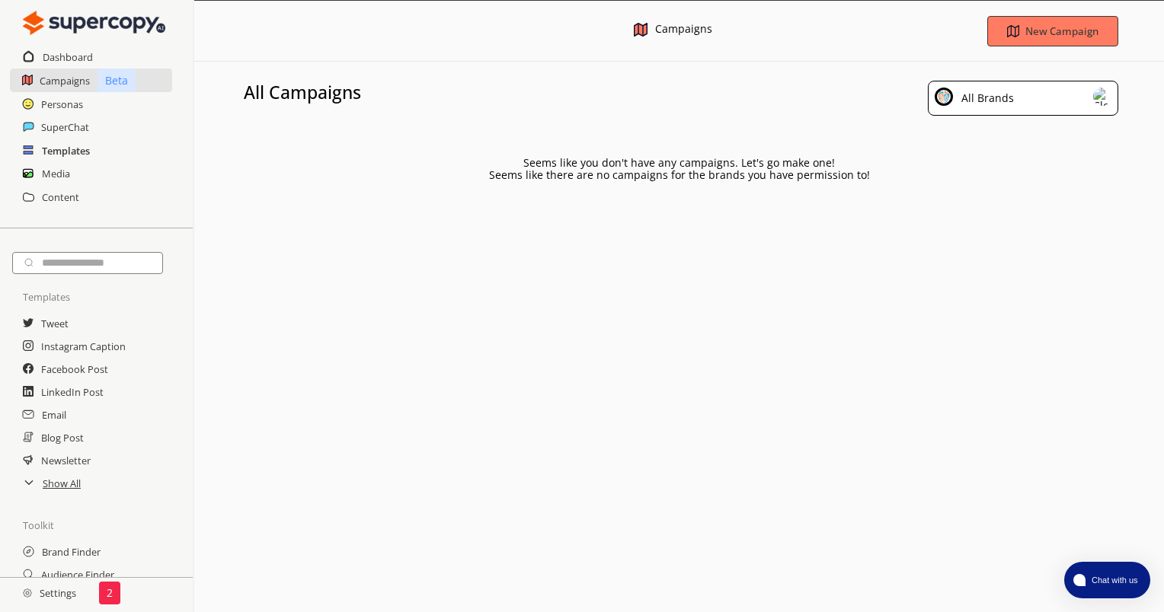
click at [74, 140] on h2 "Templates" at bounding box center [66, 150] width 48 height 23
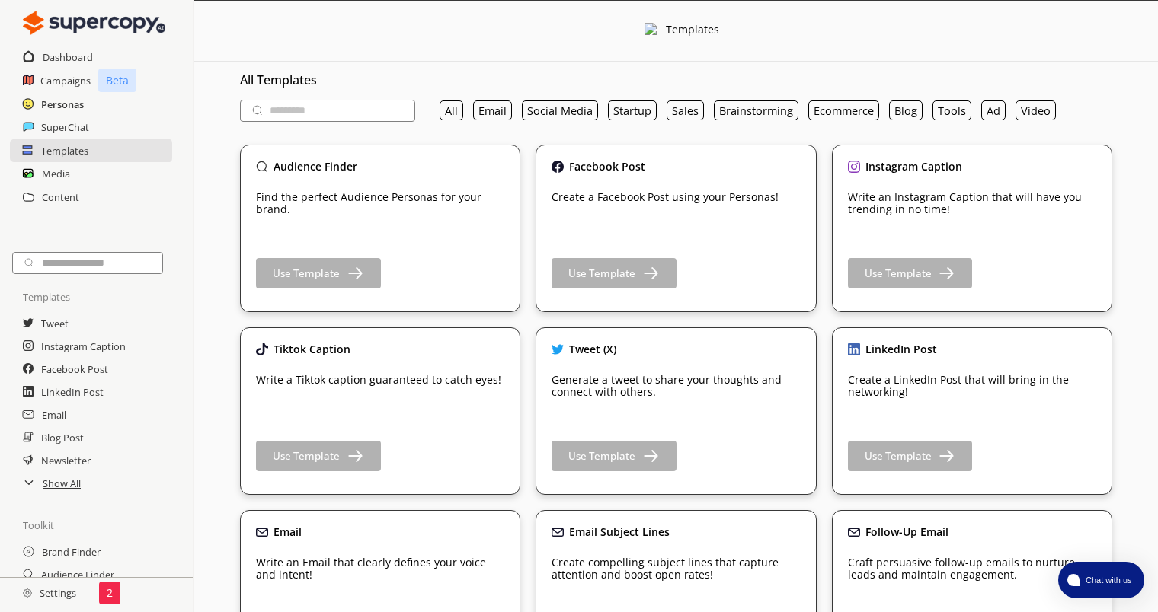
click at [63, 113] on h2 "Personas" at bounding box center [62, 104] width 43 height 23
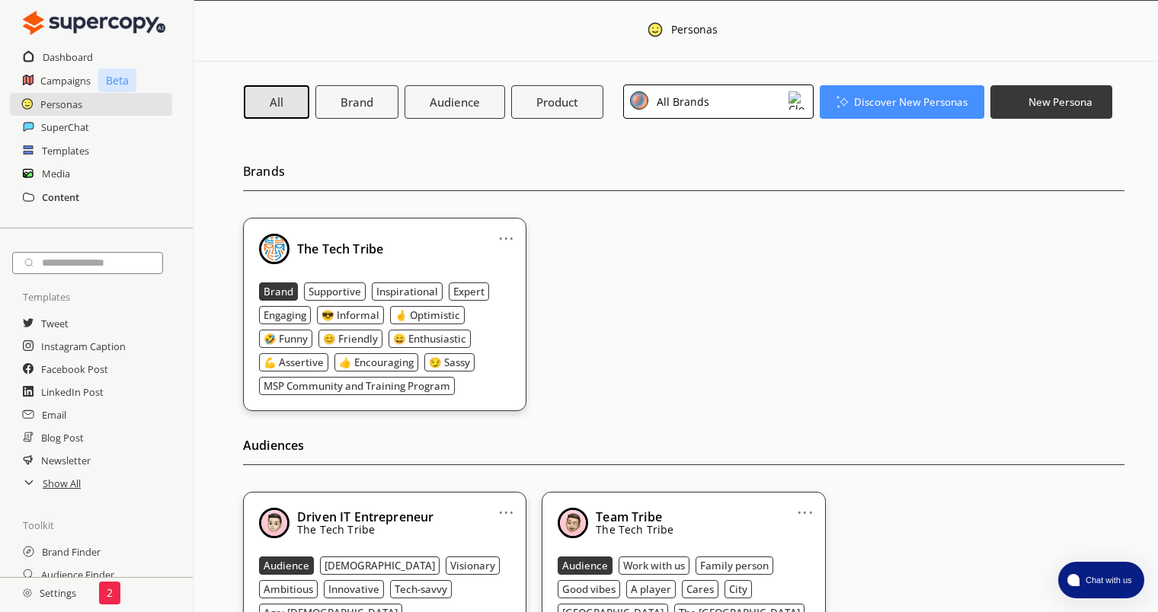
click at [63, 198] on h2 "Content" at bounding box center [60, 197] width 37 height 23
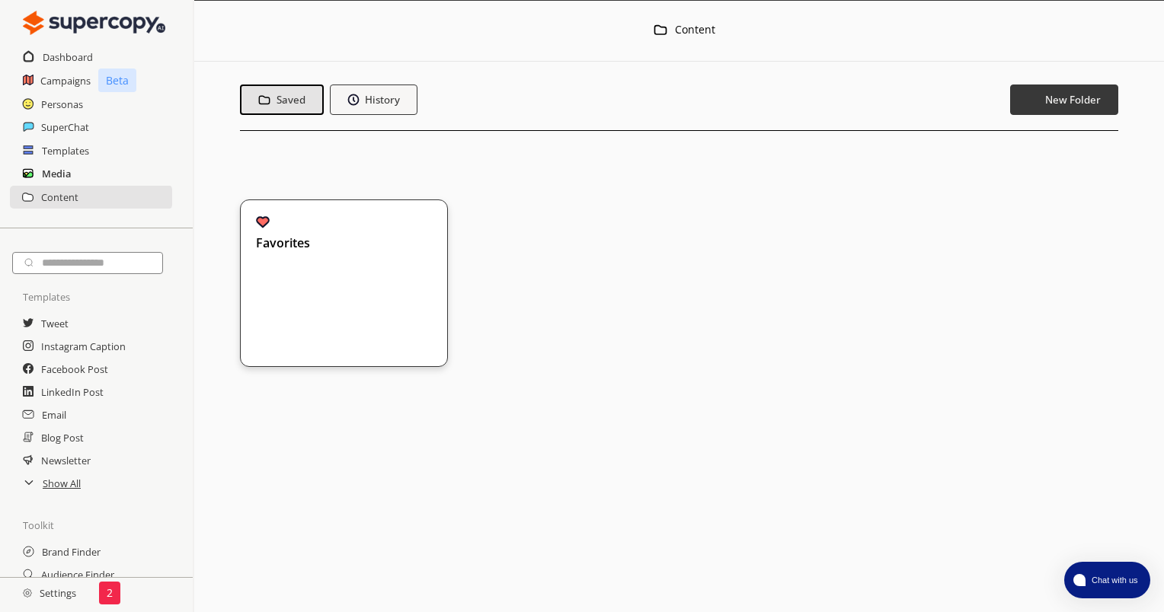
click at [64, 180] on h2 "Media" at bounding box center [56, 173] width 29 height 23
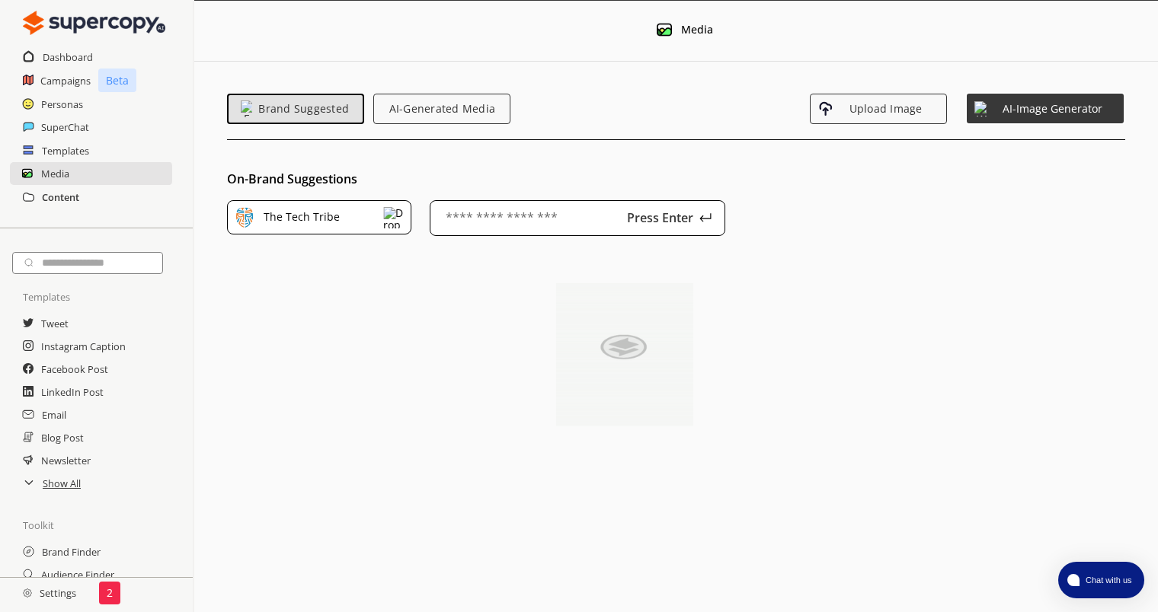
click at [58, 202] on h2 "Content" at bounding box center [60, 197] width 37 height 23
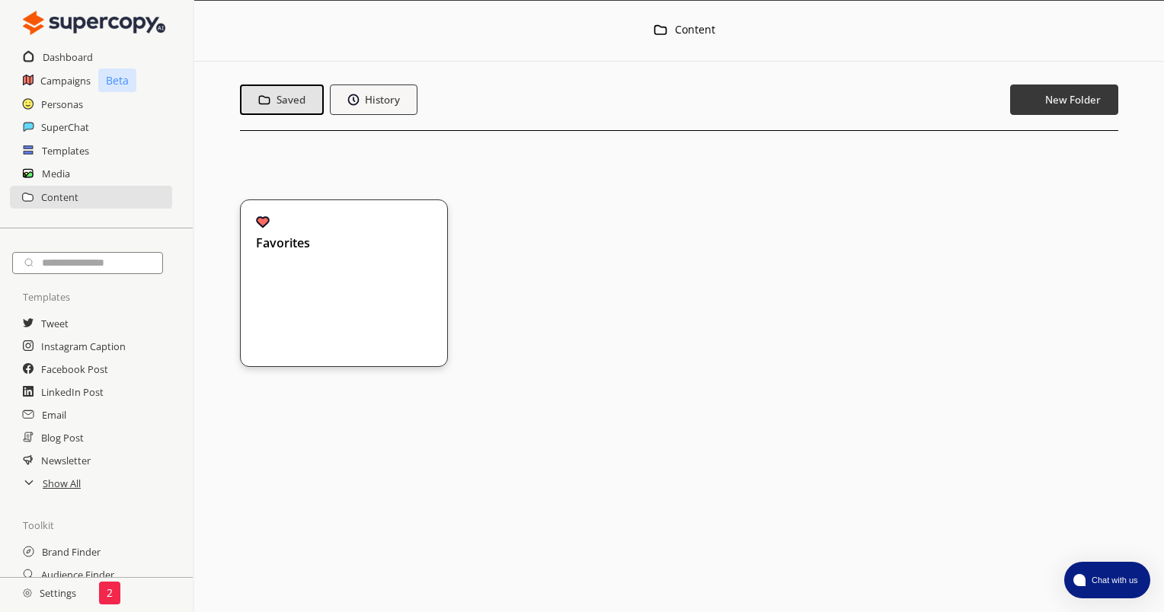
click at [314, 268] on div "Favorites" at bounding box center [338, 269] width 164 height 107
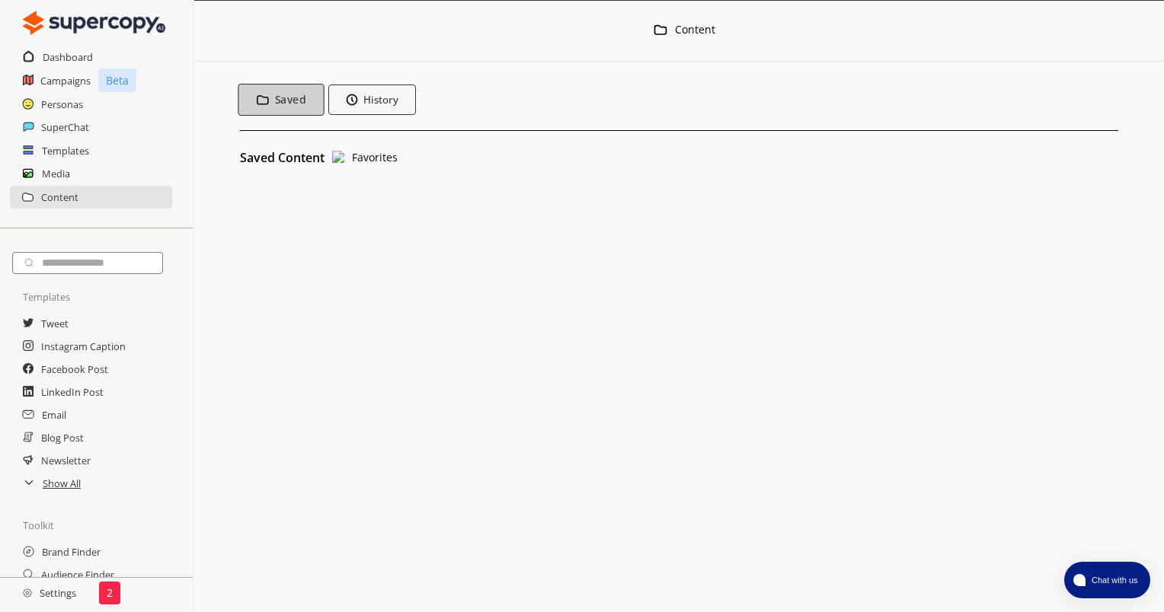
click at [289, 101] on b "Saved" at bounding box center [290, 100] width 30 height 14
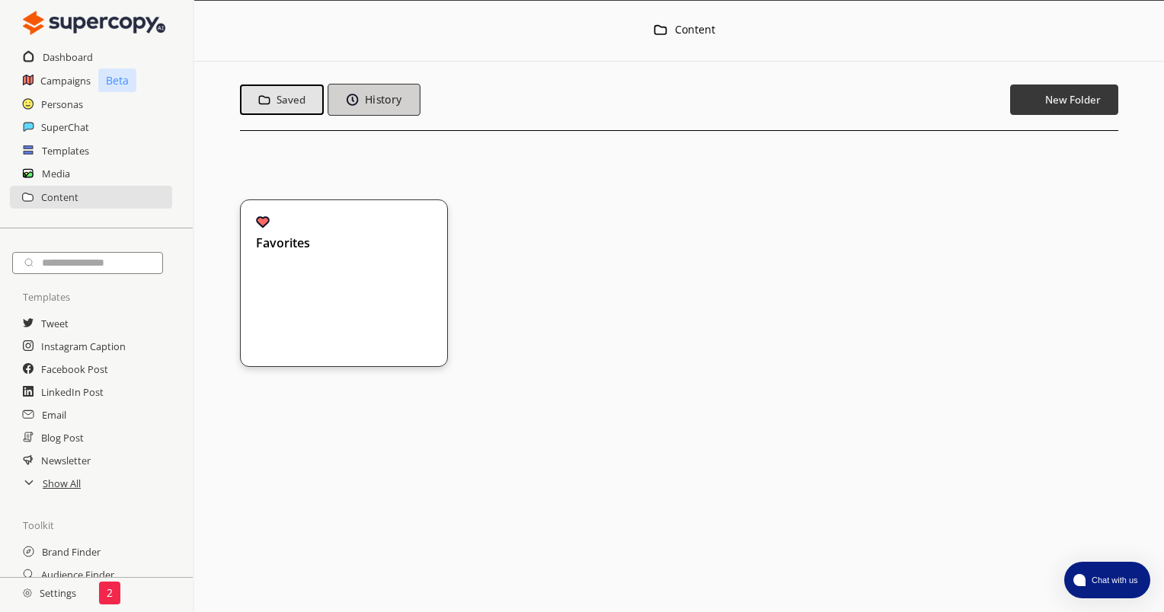
click at [367, 103] on b "History" at bounding box center [382, 100] width 37 height 14
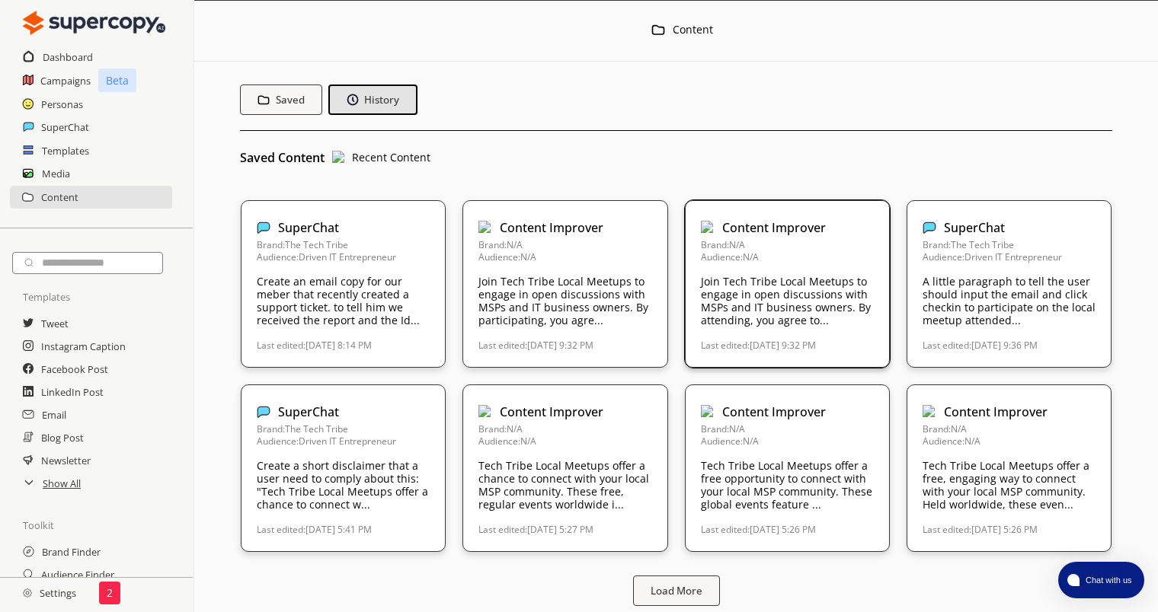
scroll to position [15, 0]
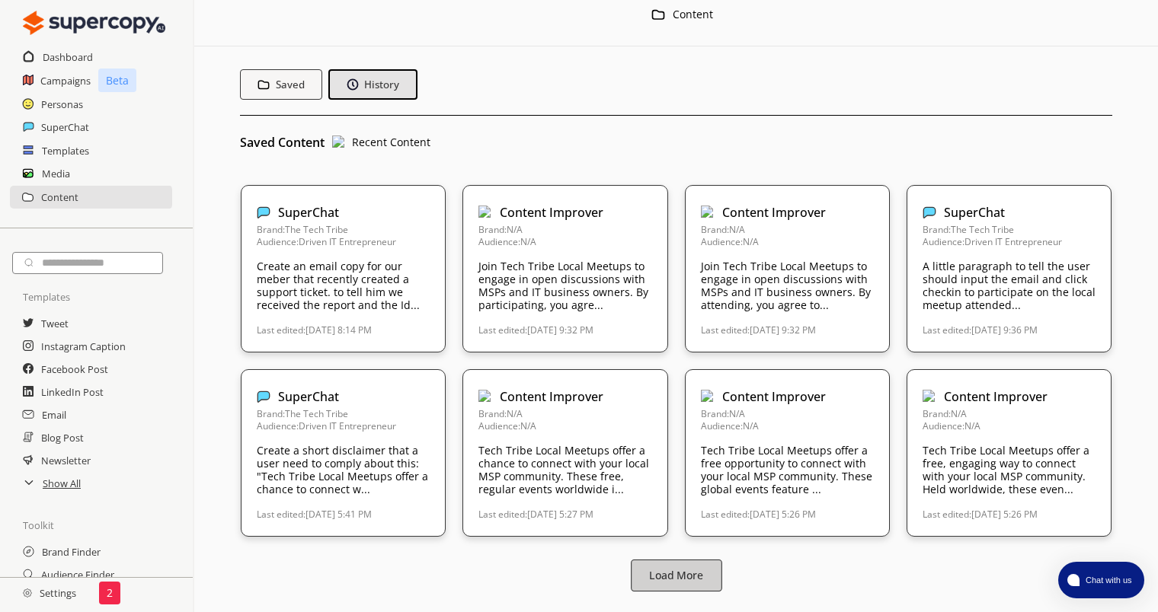
click at [684, 575] on b "Load More" at bounding box center [676, 576] width 54 height 14
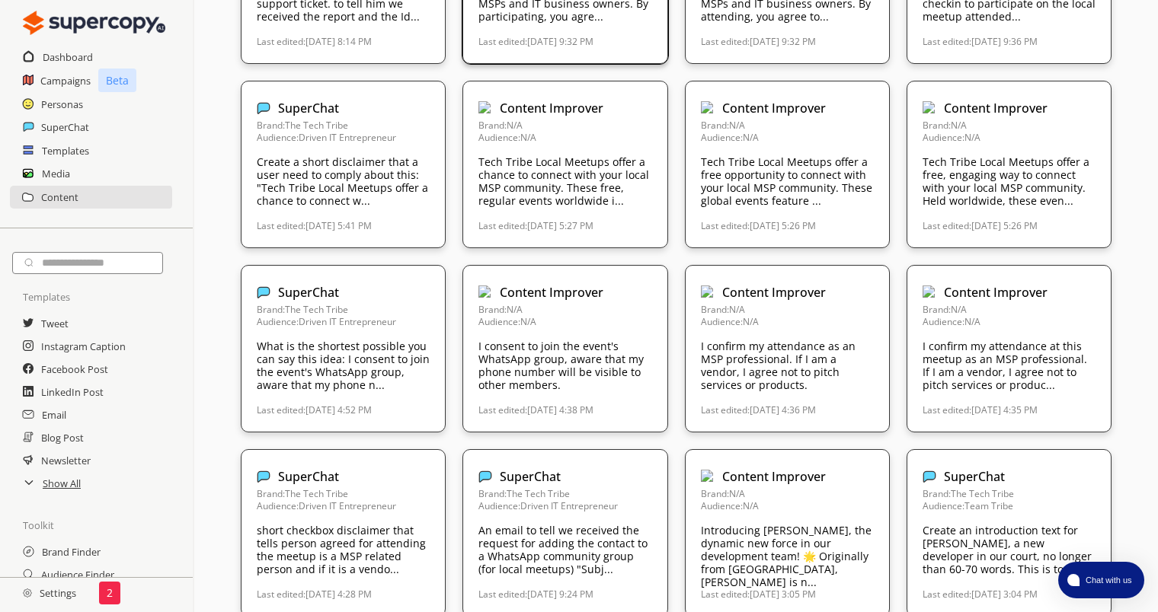
scroll to position [384, 0]
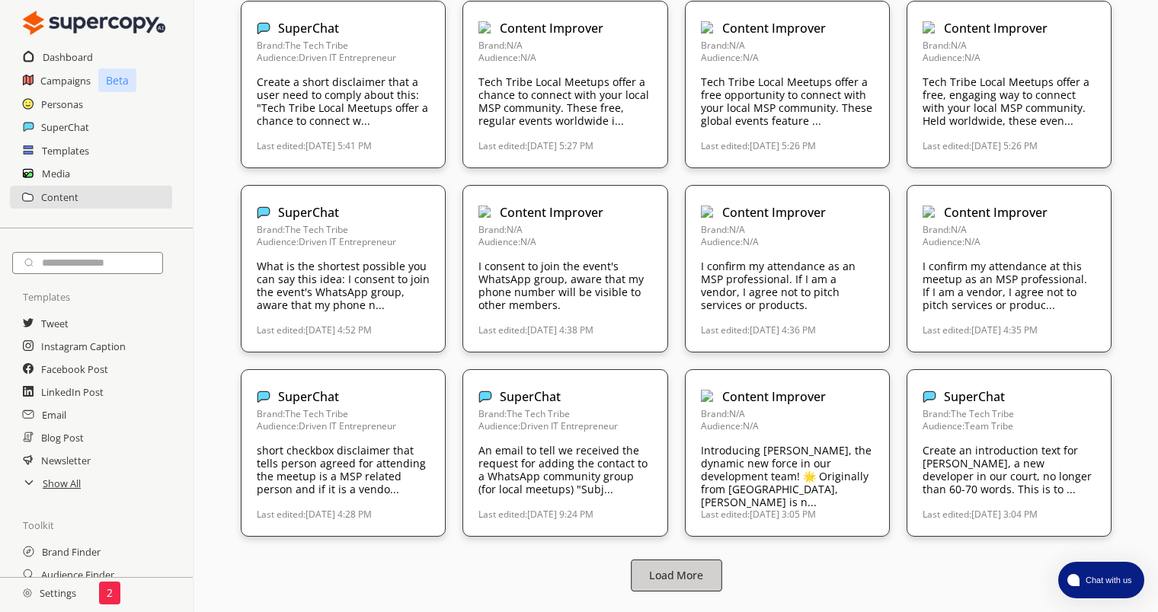
click at [706, 574] on button "Load More" at bounding box center [676, 576] width 91 height 32
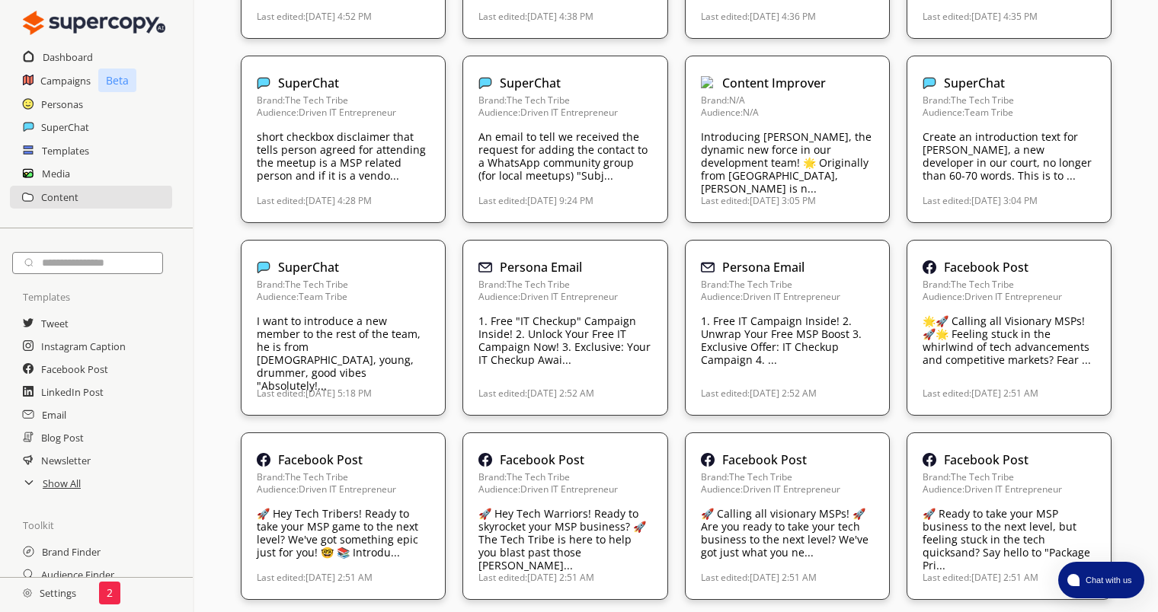
scroll to position [698, 0]
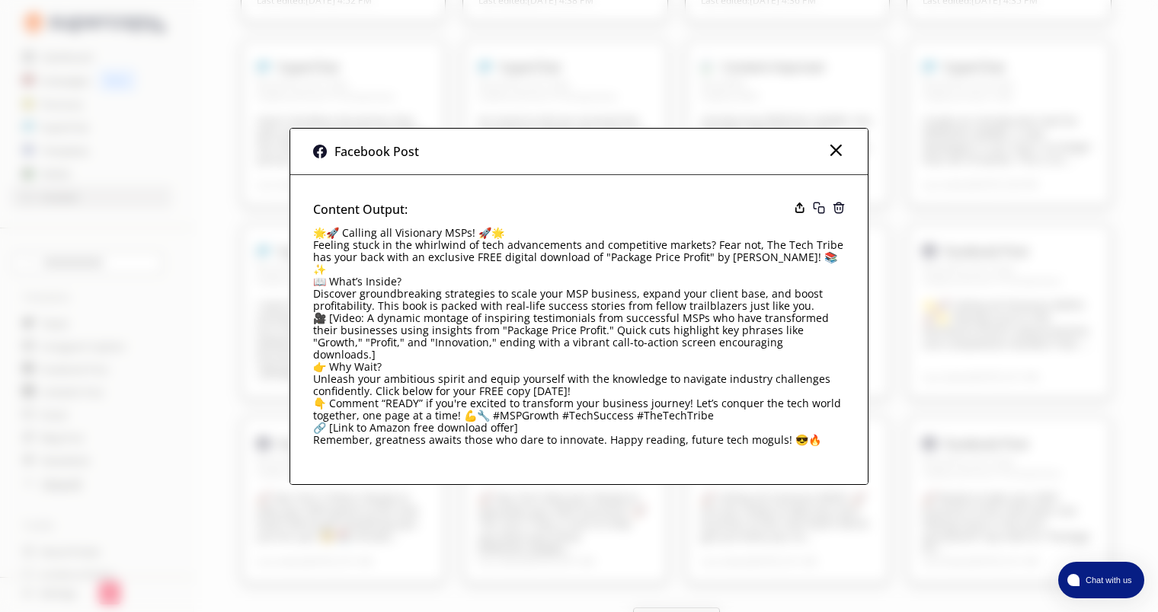
scroll to position [720, 0]
click at [841, 159] on img at bounding box center [835, 150] width 18 height 18
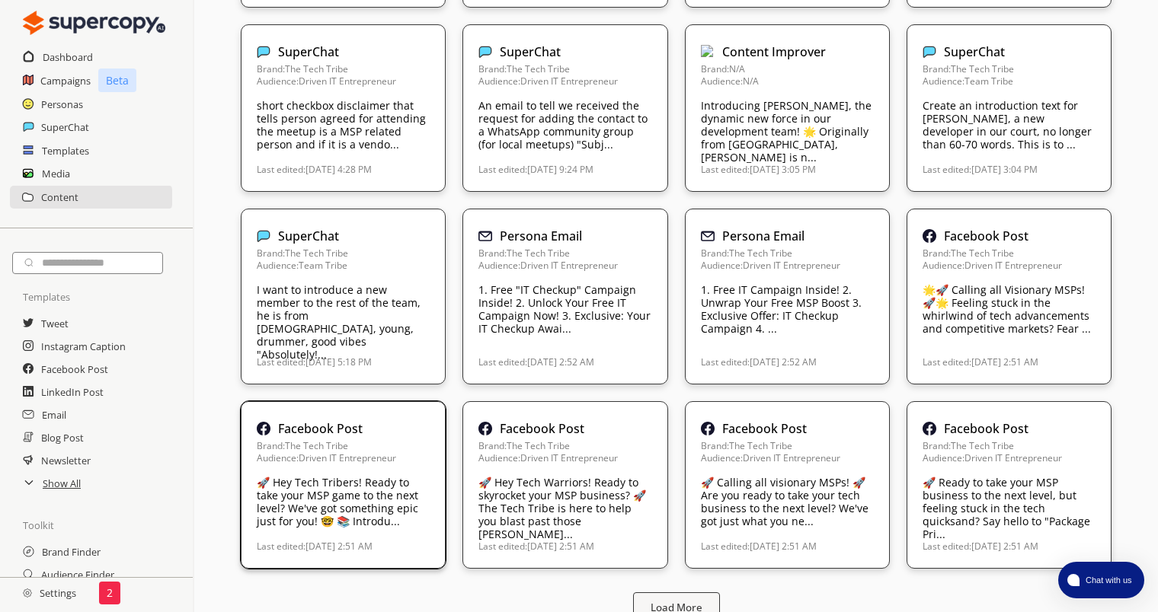
scroll to position [752, 0]
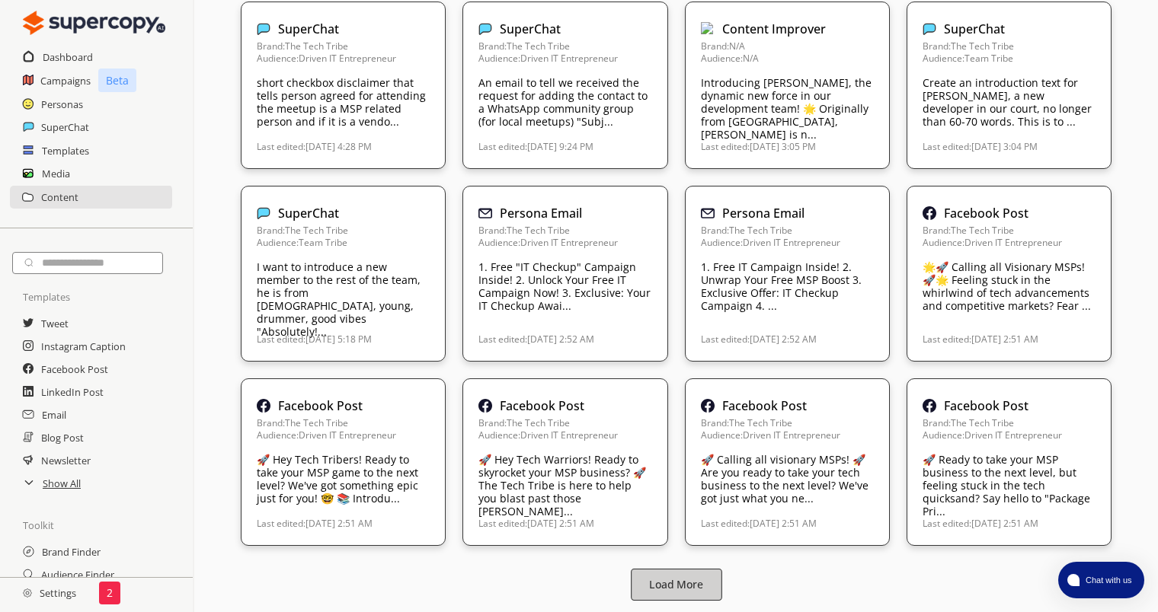
click at [654, 578] on b "Load More" at bounding box center [676, 585] width 54 height 14
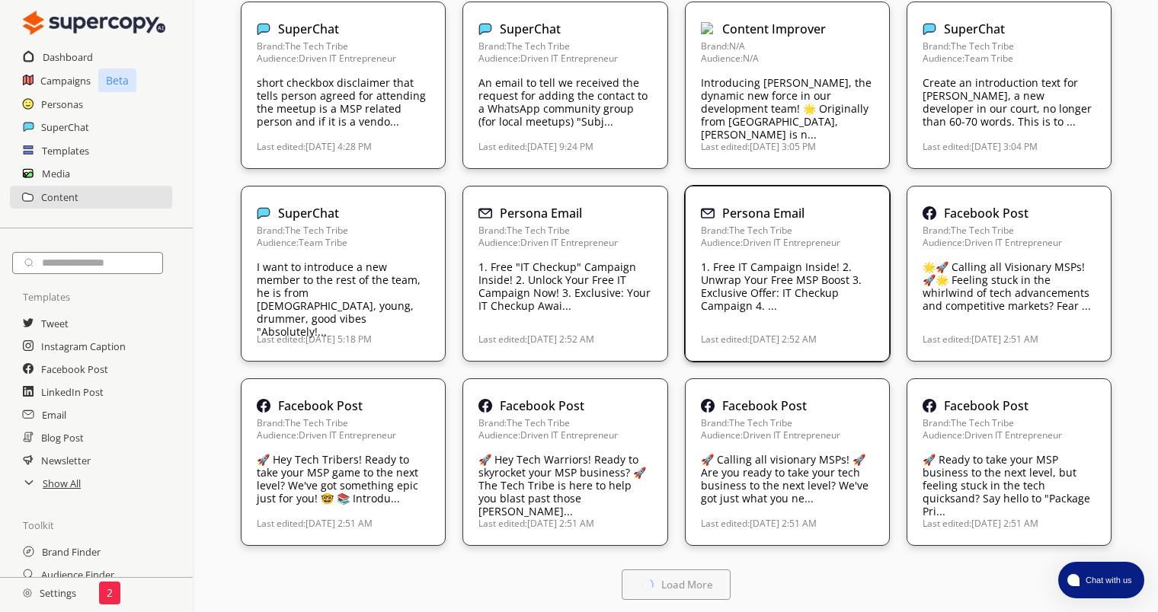
scroll to position [1120, 0]
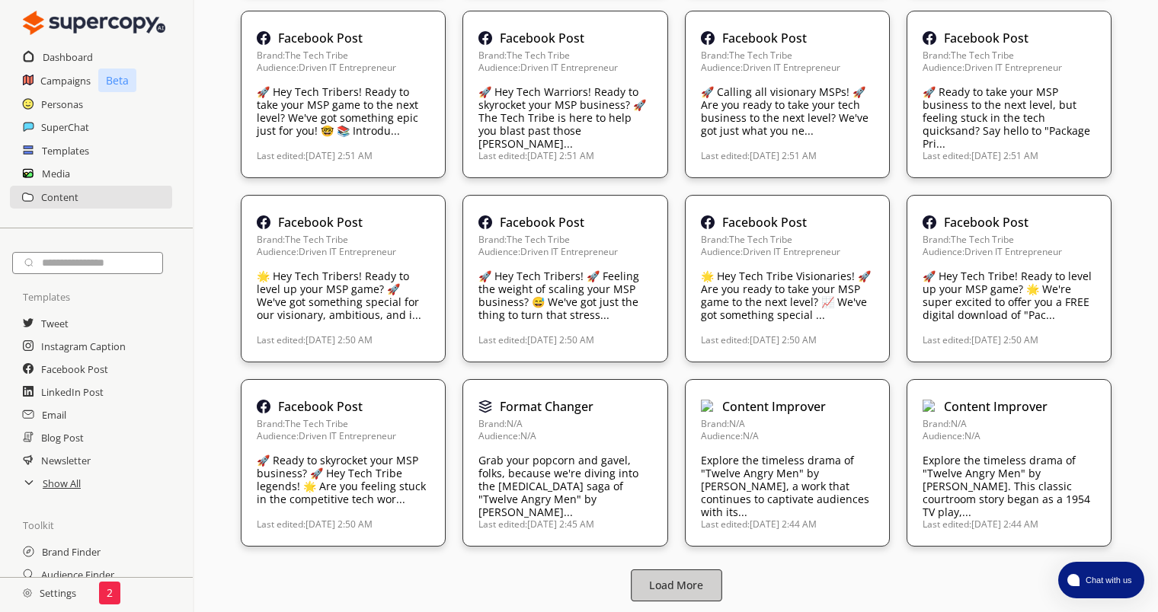
click at [692, 579] on b "Load More" at bounding box center [676, 586] width 54 height 14
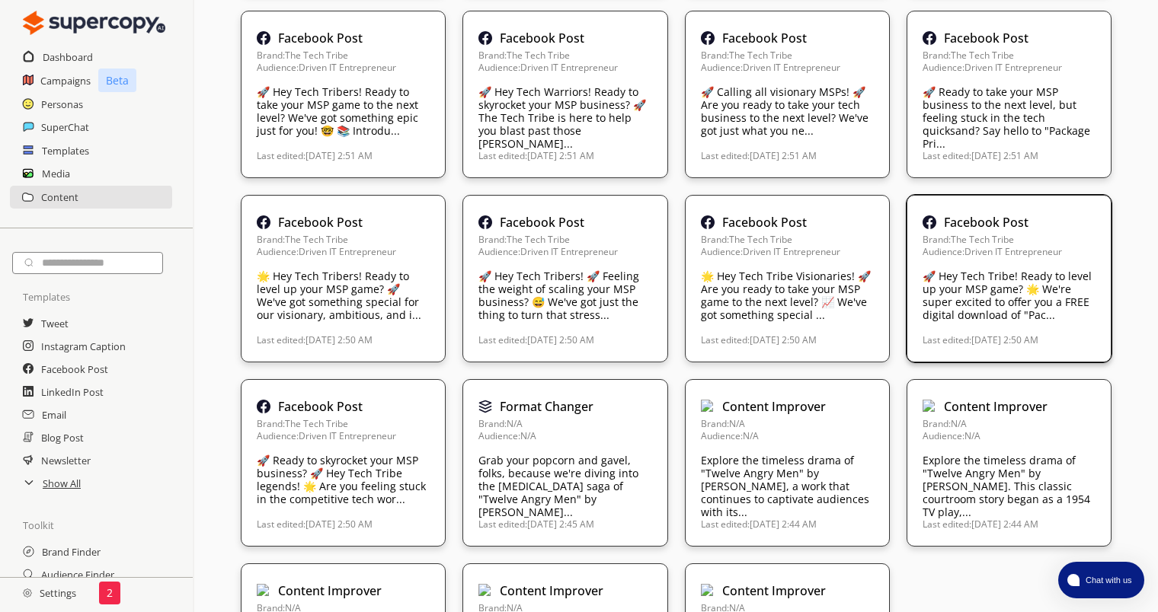
scroll to position [1304, 0]
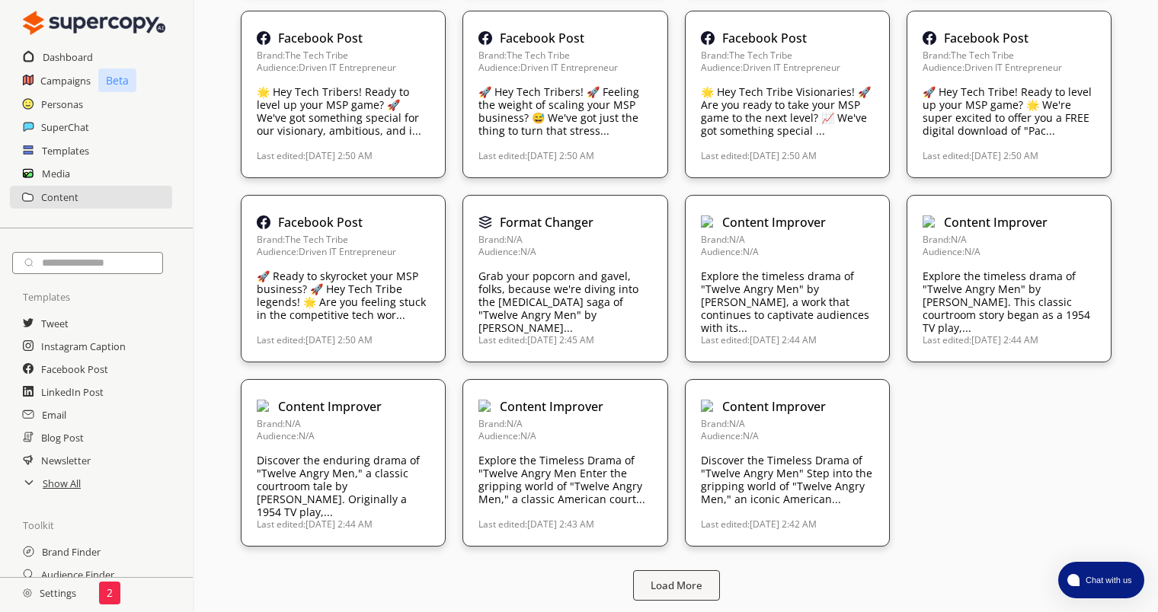
click at [670, 570] on button "Load More" at bounding box center [676, 586] width 91 height 32
click at [673, 579] on b "Load More" at bounding box center [676, 586] width 54 height 14
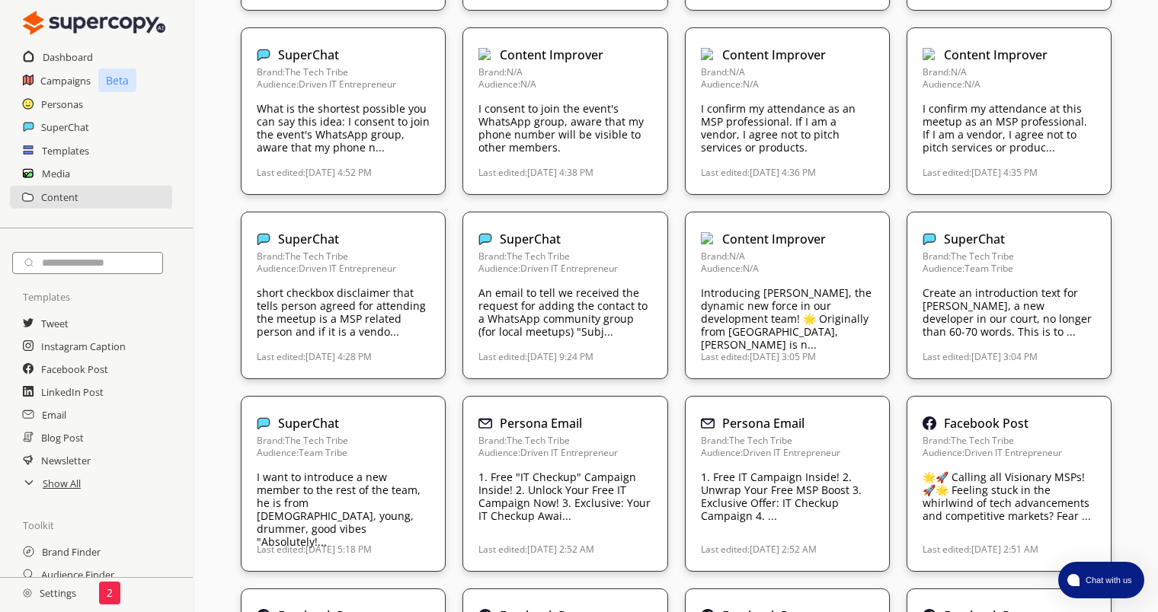
scroll to position [0, 0]
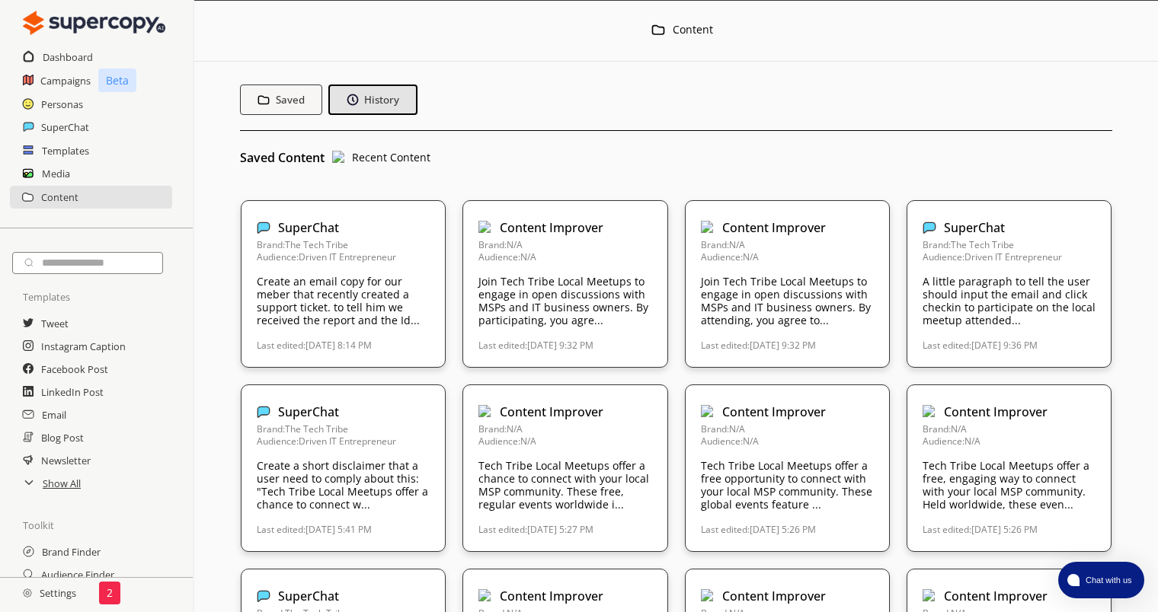
click at [101, 46] on div "Dashboard" at bounding box center [96, 57] width 193 height 23
click at [78, 58] on h2 "Dashboard" at bounding box center [68, 57] width 51 height 23
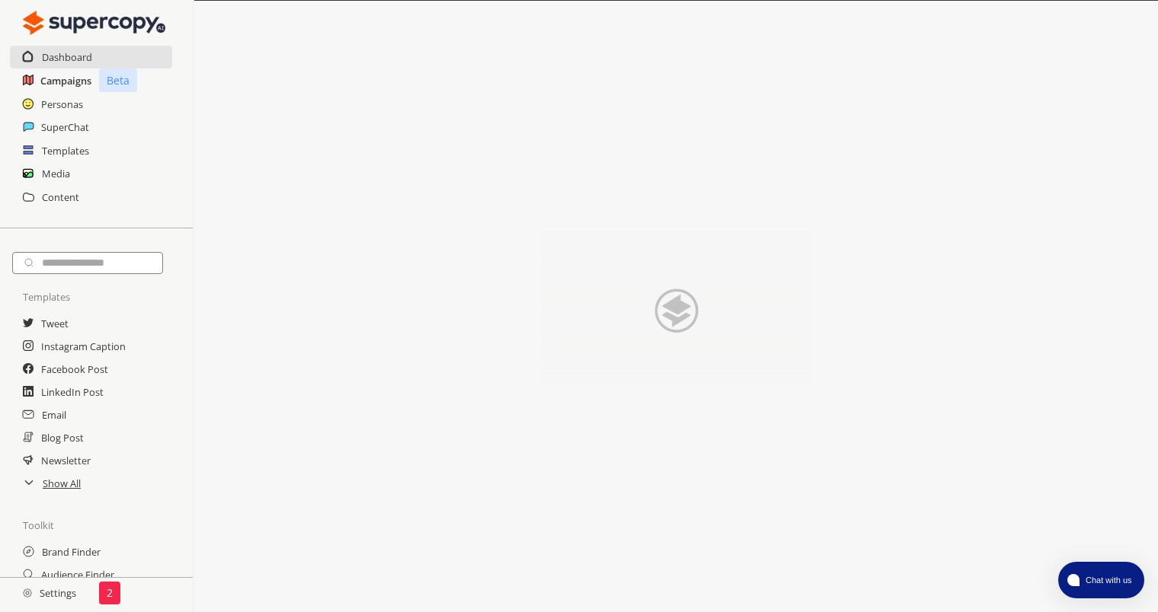
click at [64, 81] on h2 "Campaigns" at bounding box center [65, 80] width 51 height 23
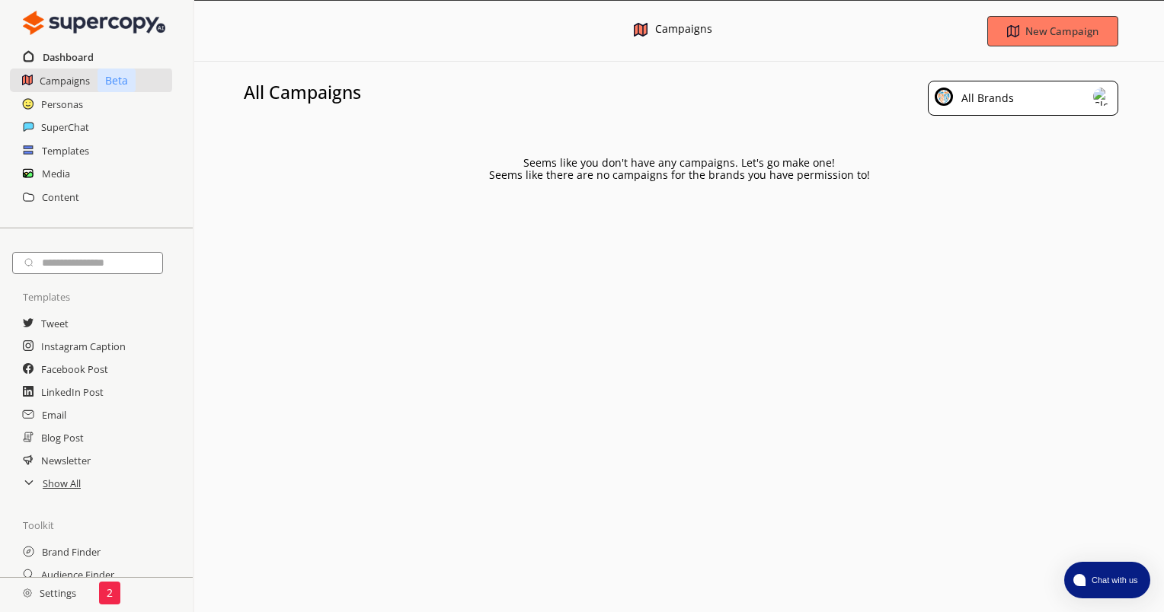
click at [78, 46] on h2 "Dashboard" at bounding box center [68, 57] width 51 height 23
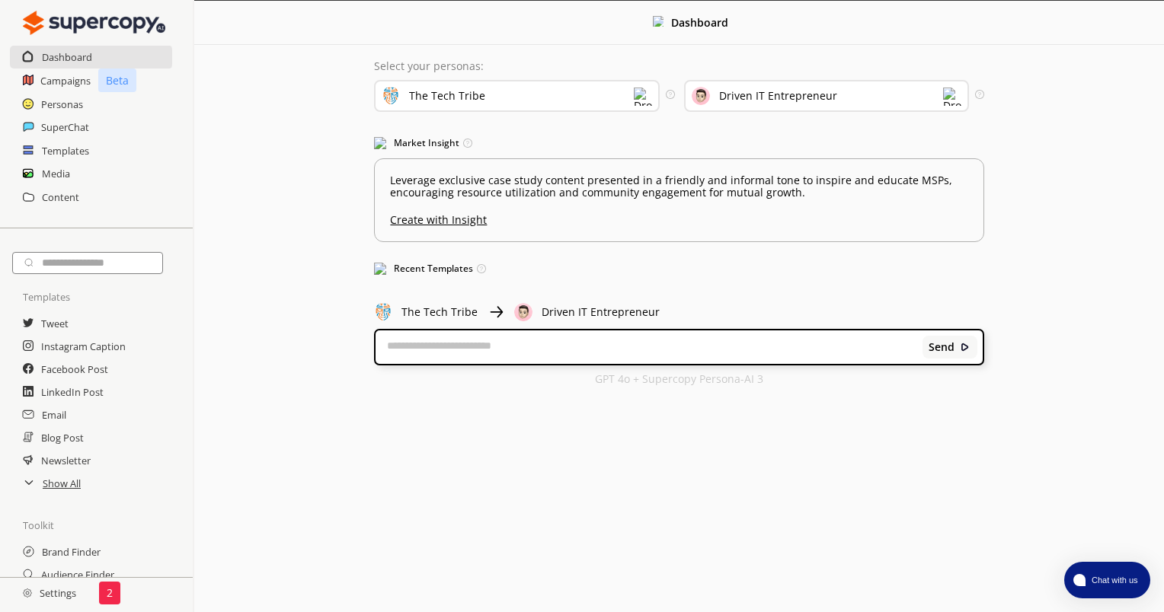
click at [67, 593] on h2 "Settings" at bounding box center [49, 593] width 99 height 30
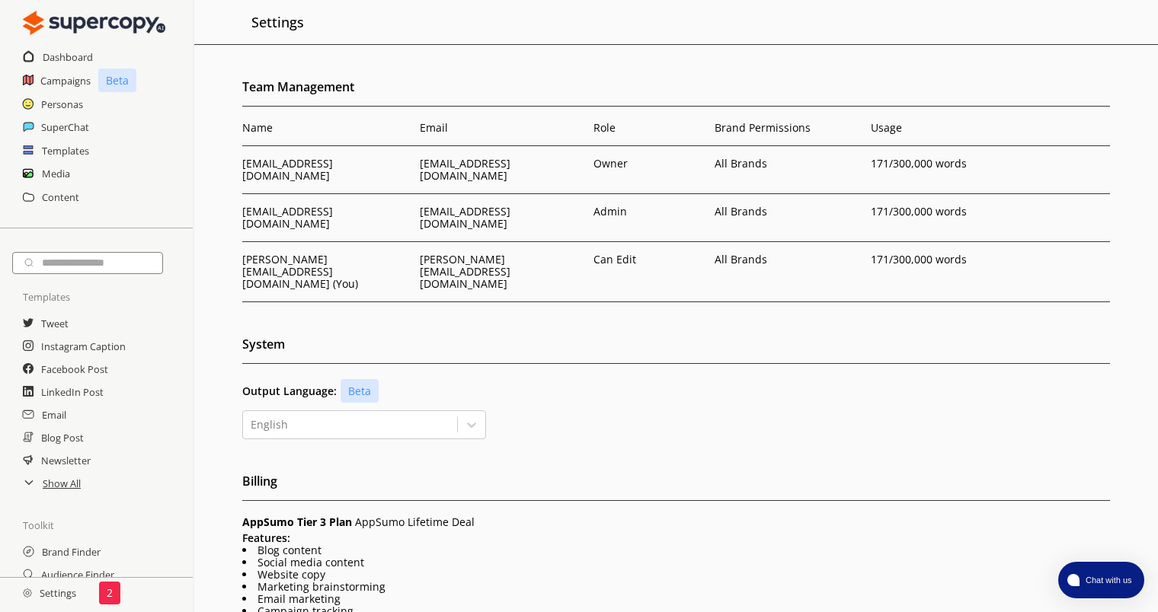
click at [113, 595] on div "2" at bounding box center [109, 593] width 21 height 23
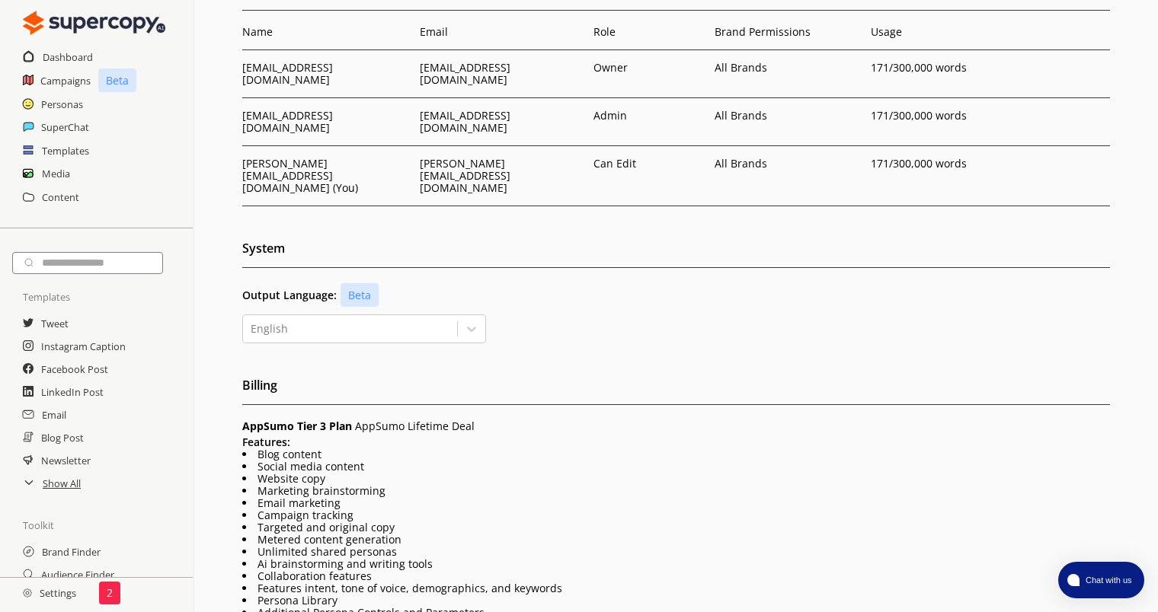
scroll to position [273, 0]
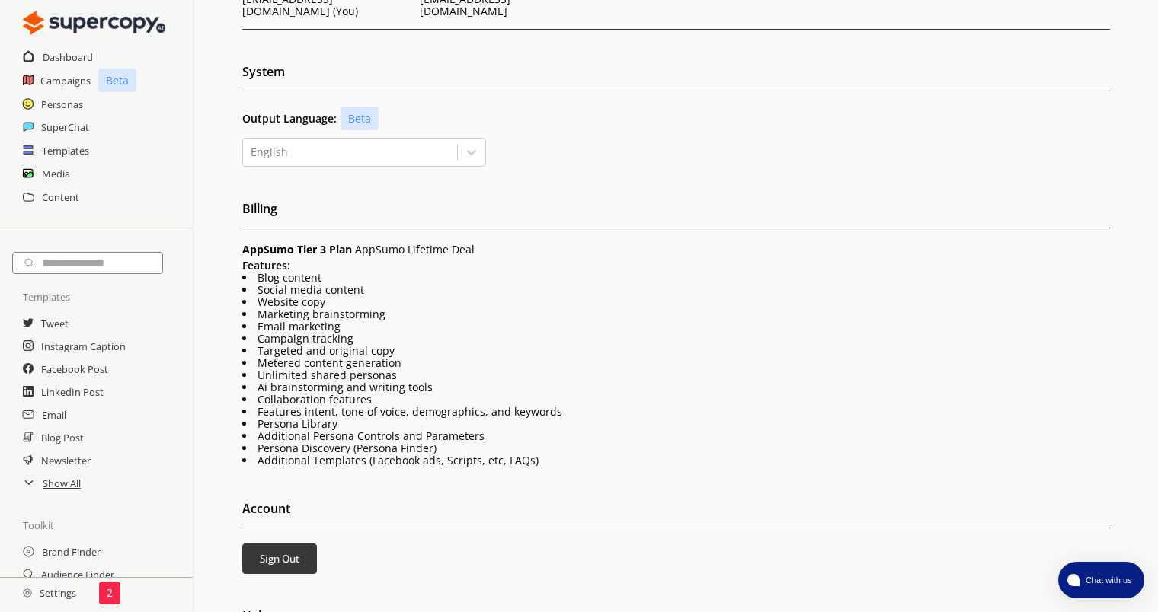
click at [99, 591] on div "2" at bounding box center [109, 593] width 21 height 23
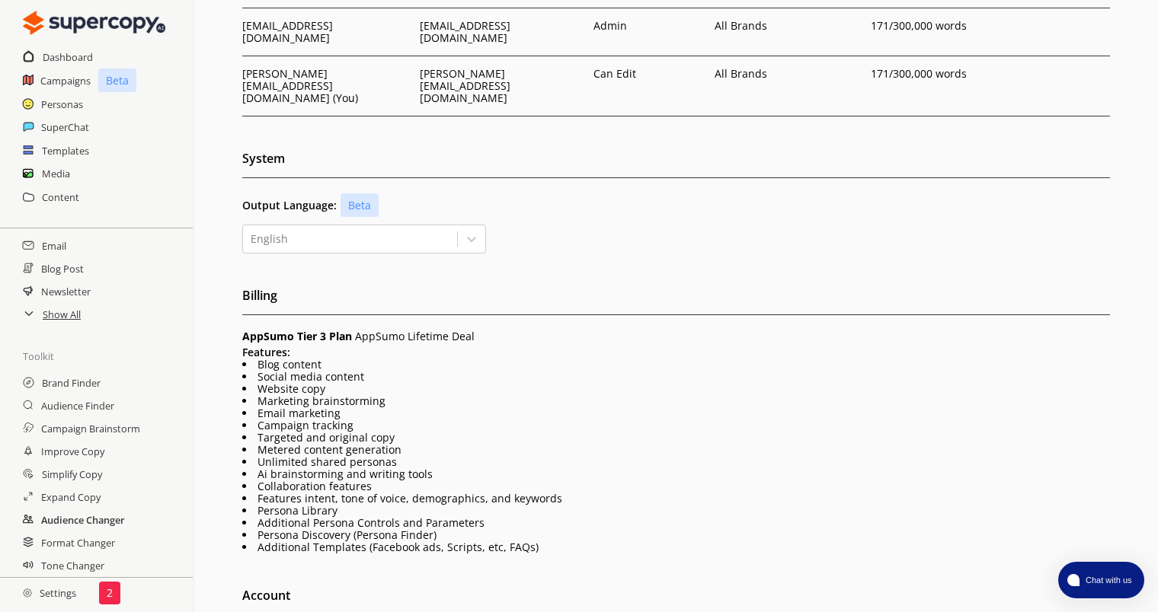
scroll to position [275, 0]
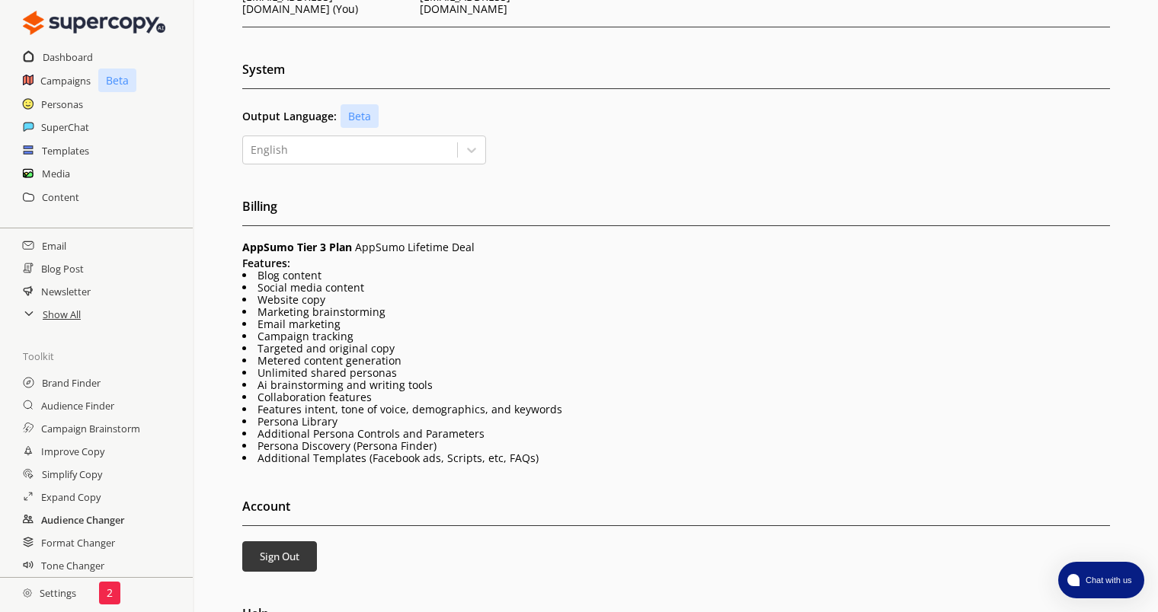
click at [88, 514] on h2 "Audience Changer" at bounding box center [83, 520] width 84 height 23
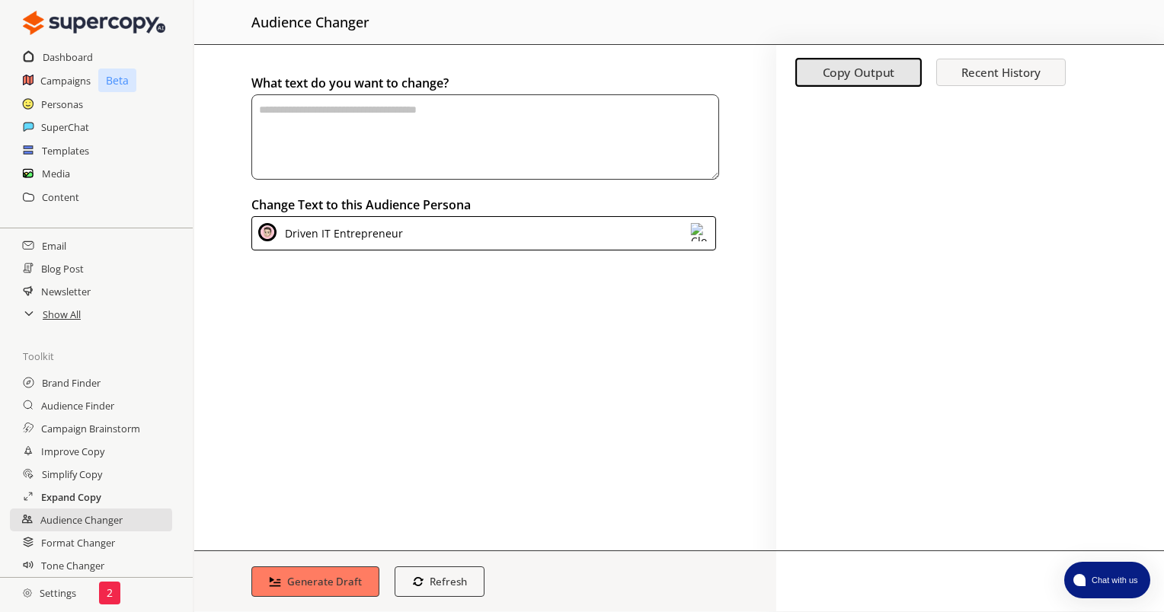
click at [59, 498] on h2 "Expand Copy" at bounding box center [71, 497] width 60 height 23
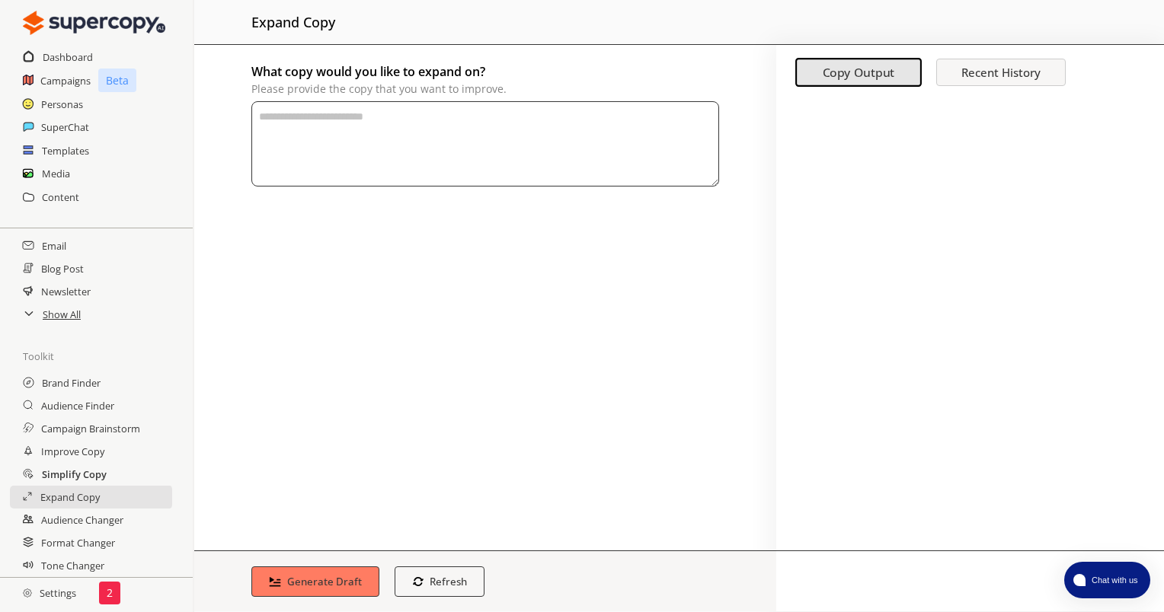
click at [73, 467] on h2 "Simplify Copy" at bounding box center [74, 474] width 65 height 23
click at [71, 454] on h2 "Improve Copy" at bounding box center [74, 451] width 66 height 23
click at [91, 433] on h2 "Campaign Brainstorm" at bounding box center [92, 428] width 102 height 23
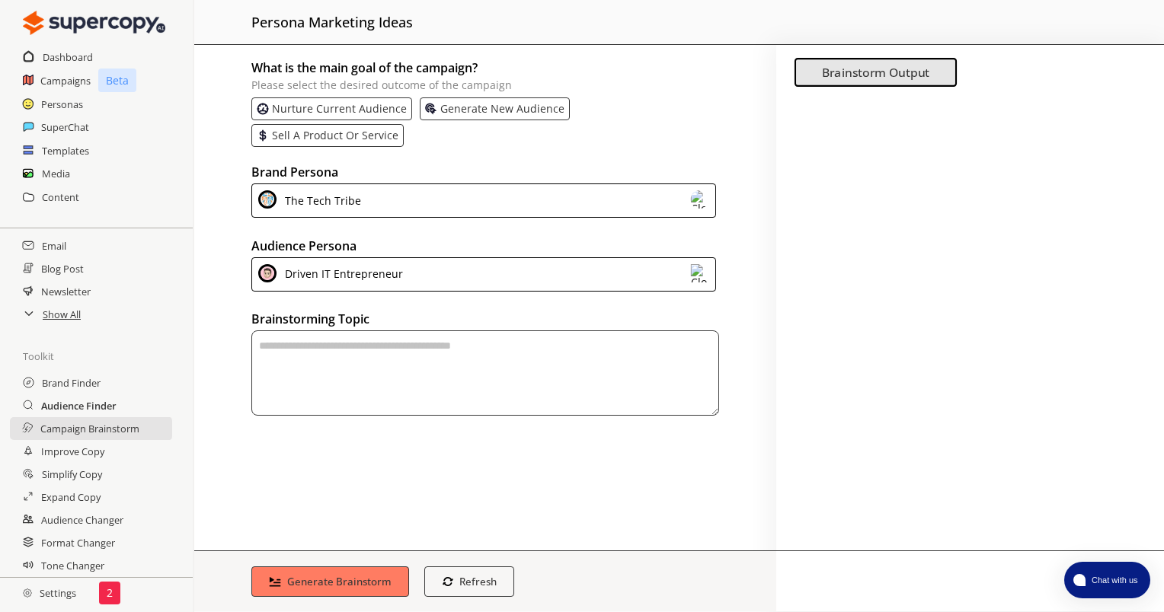
click at [88, 402] on h2 "Audience Finder" at bounding box center [78, 406] width 75 height 23
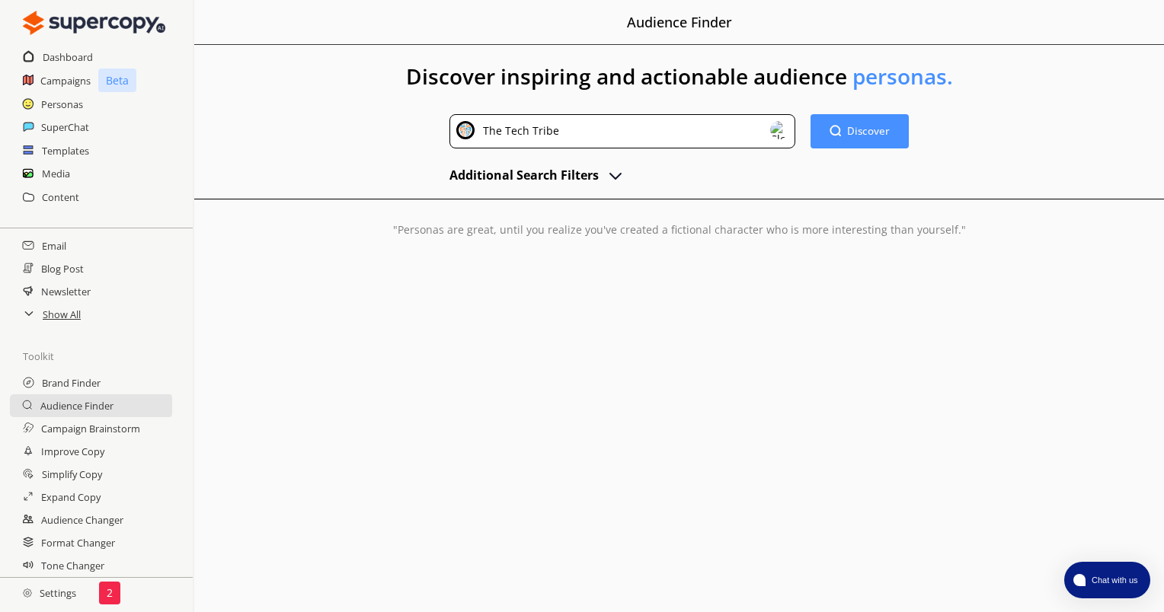
click at [622, 178] on img "advanced-inputs" at bounding box center [615, 175] width 18 height 18
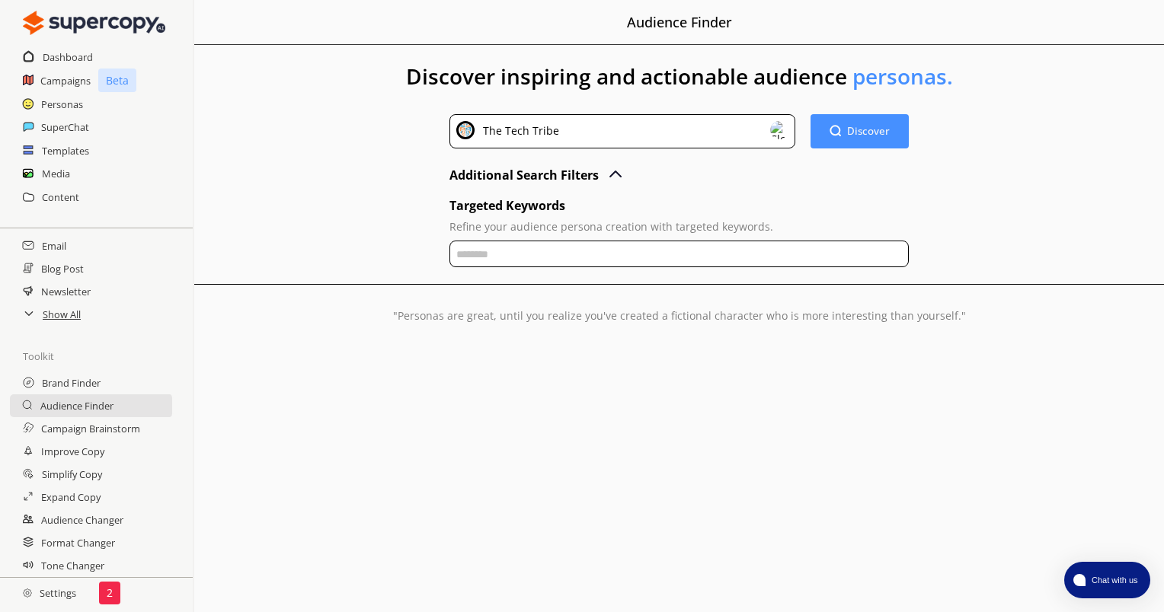
click at [609, 179] on img "advanced-inputs" at bounding box center [615, 175] width 18 height 18
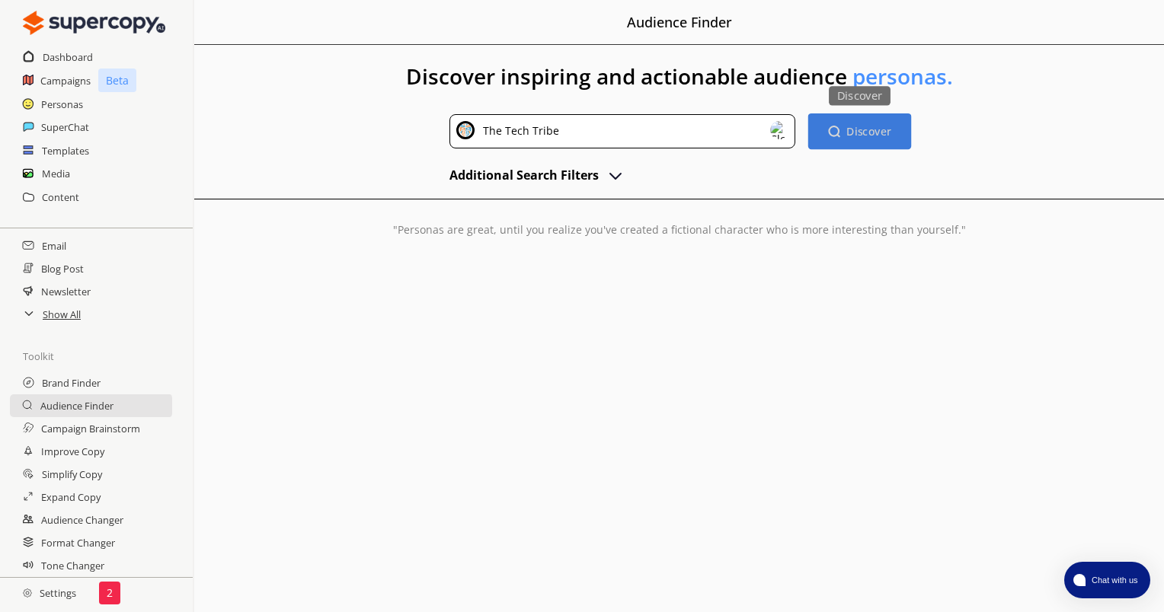
click at [900, 113] on button "Discover Discover" at bounding box center [859, 131] width 103 height 36
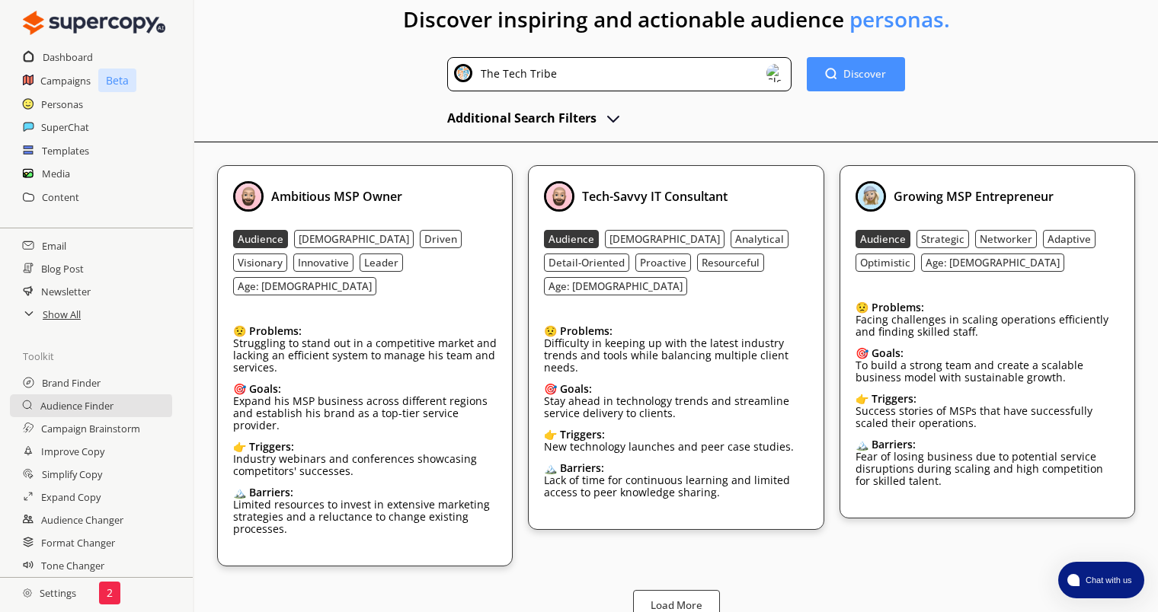
drag, startPoint x: 1109, startPoint y: 105, endPoint x: 1098, endPoint y: 116, distance: 15.6
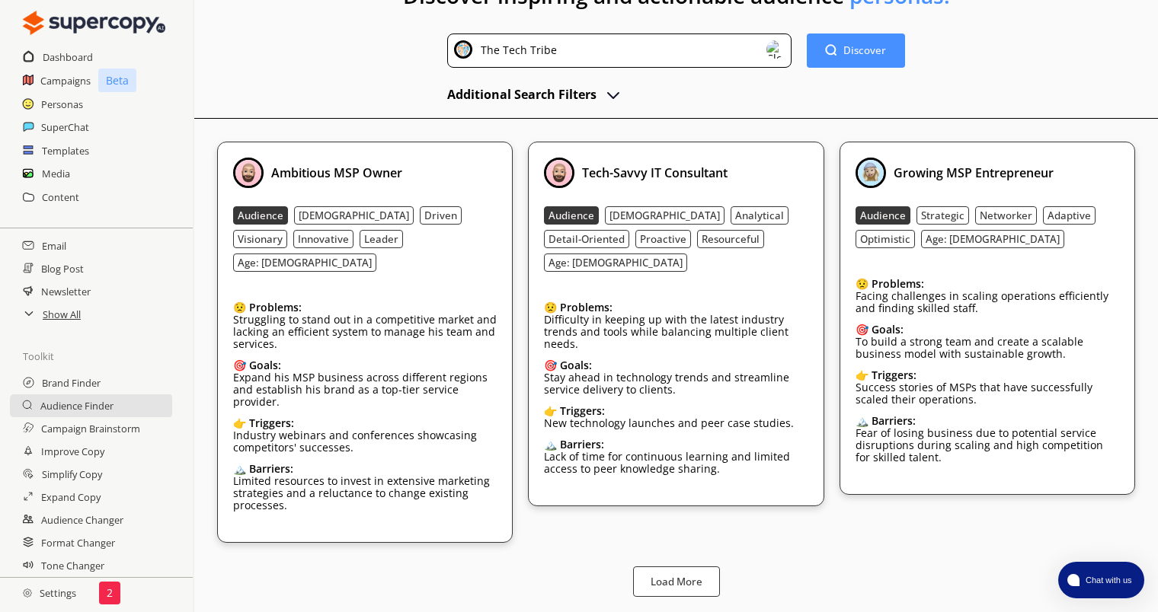
scroll to position [43, 0]
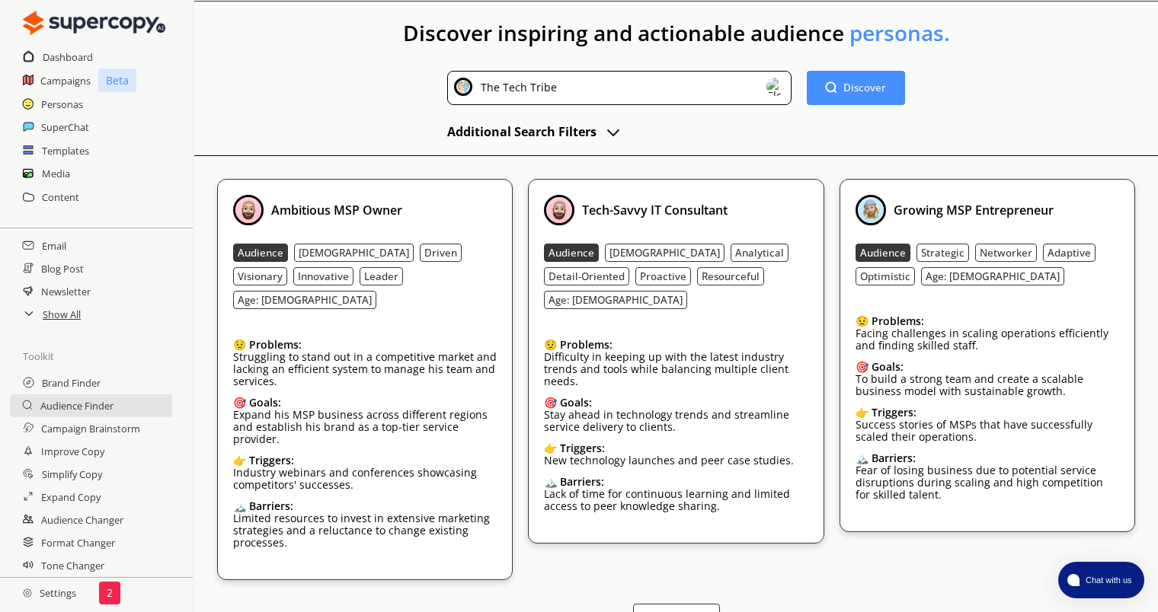
drag, startPoint x: 1063, startPoint y: 118, endPoint x: 1056, endPoint y: 136, distance: 19.5
